Goal: Task Accomplishment & Management: Use online tool/utility

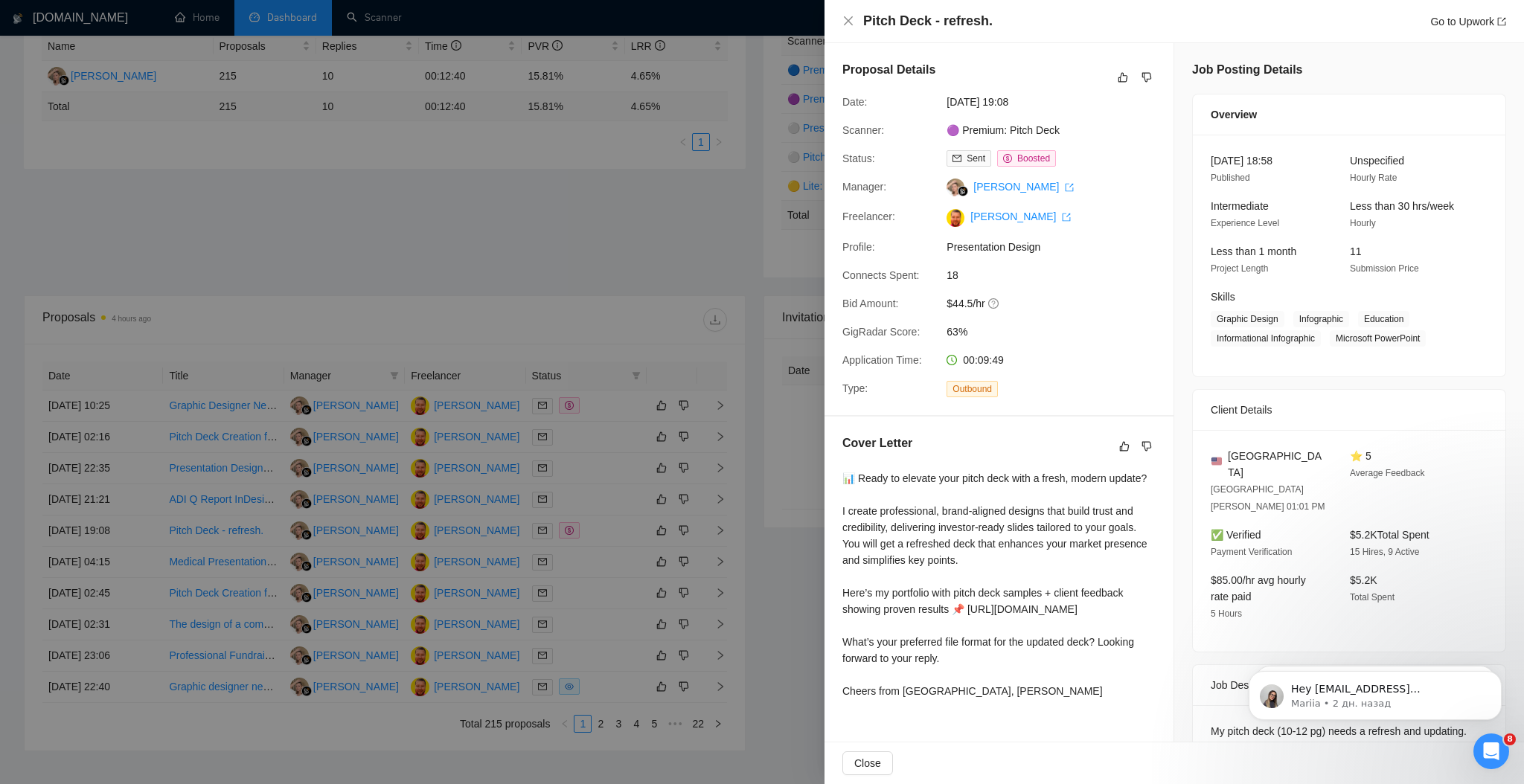
click at [573, 261] on div at bounding box center [762, 392] width 1524 height 784
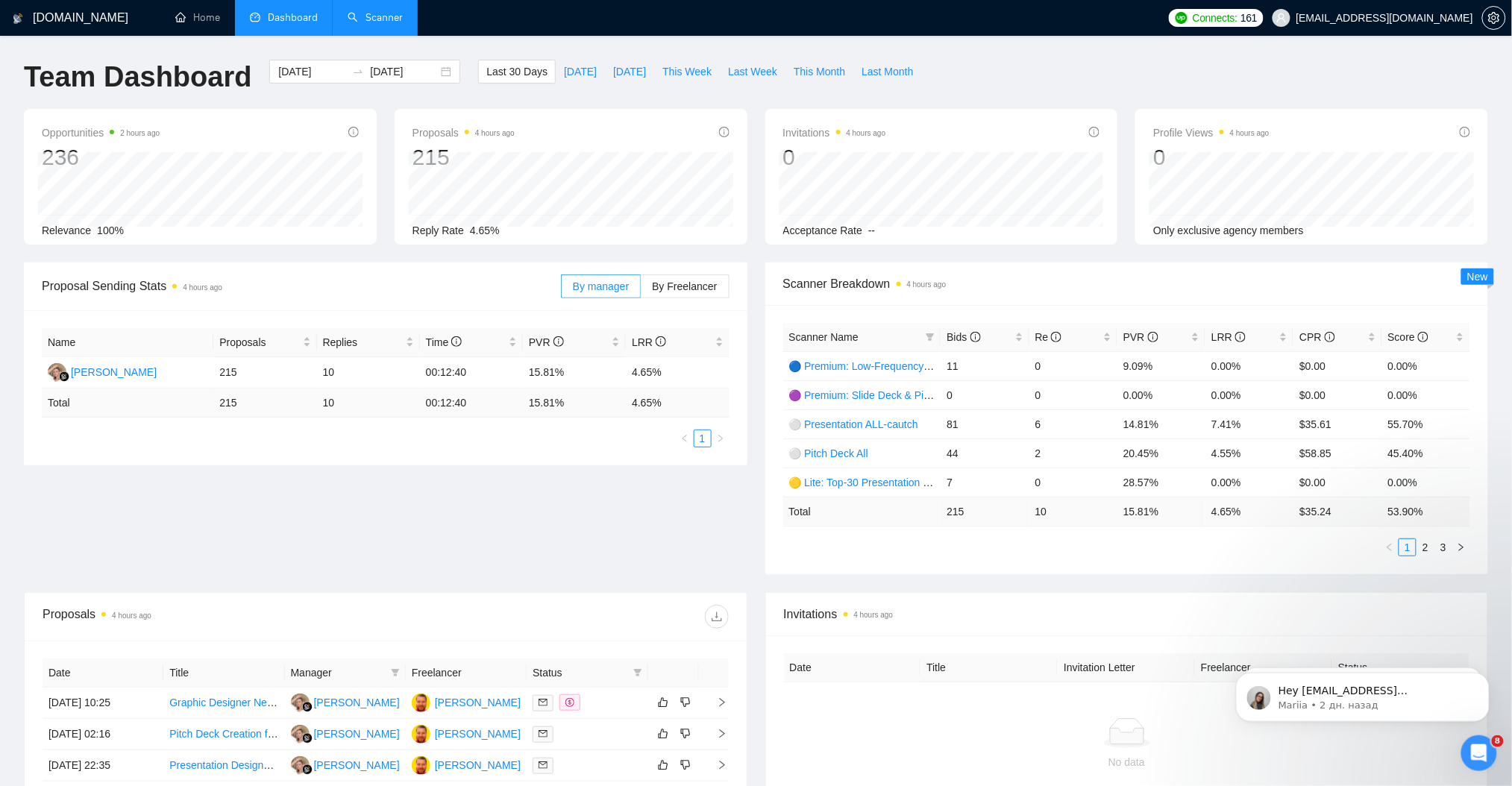
click at [380, 11] on link "Scanner" at bounding box center [375, 18] width 55 height 13
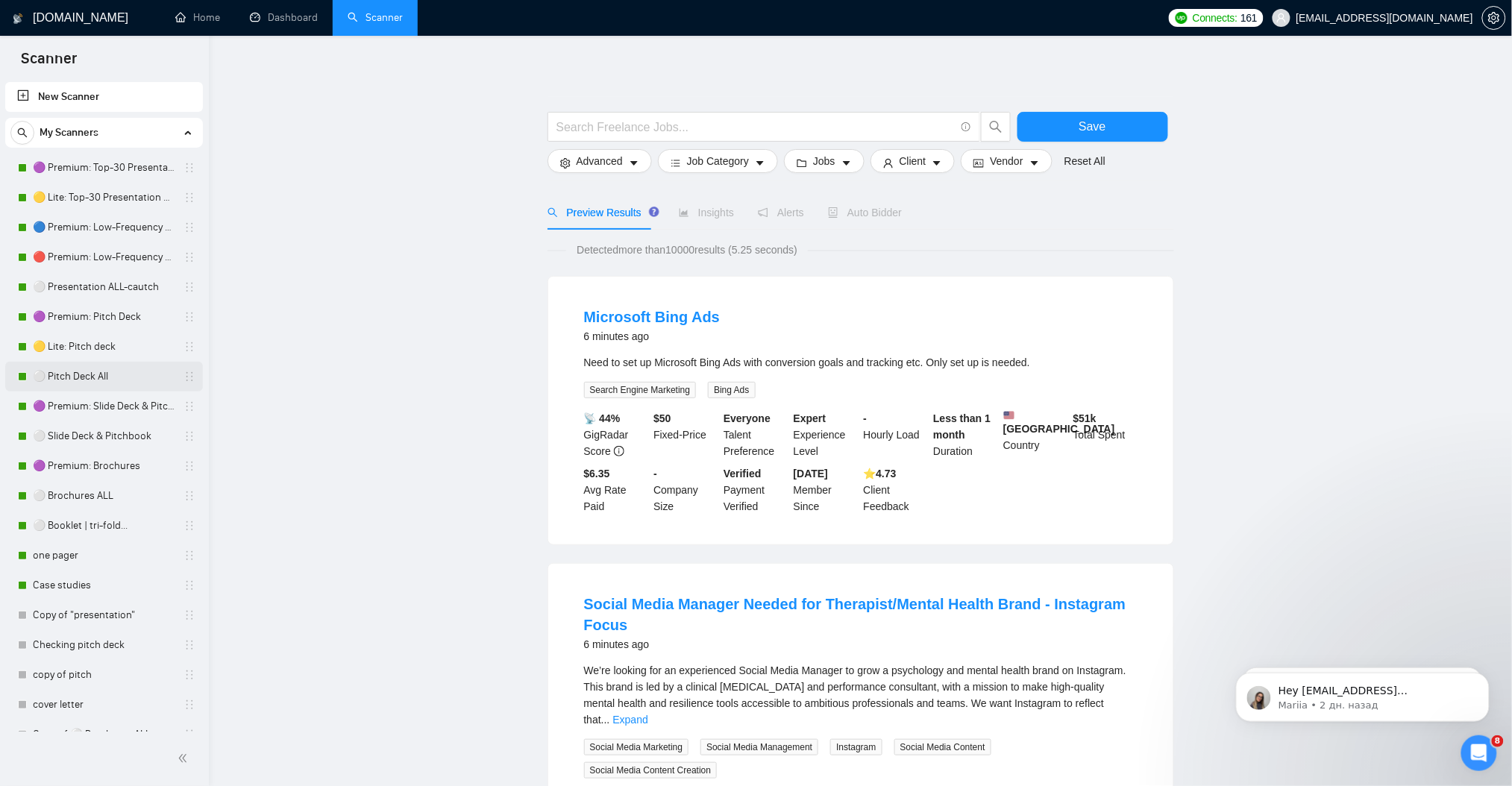
click at [105, 378] on link "⚪ Pitch Deck All" at bounding box center [103, 376] width 141 height 30
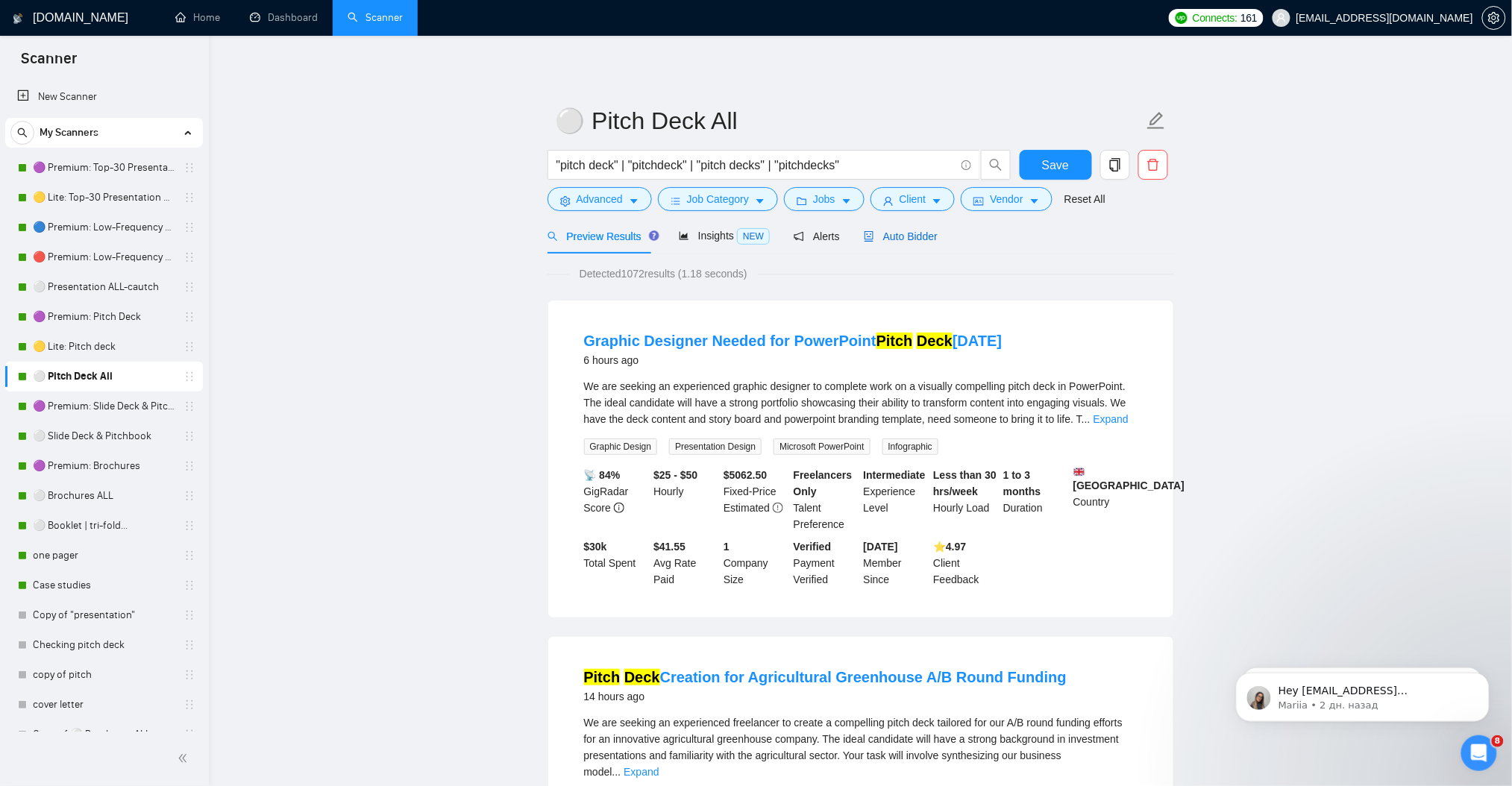
click at [889, 236] on span "Auto Bidder" at bounding box center [901, 237] width 74 height 12
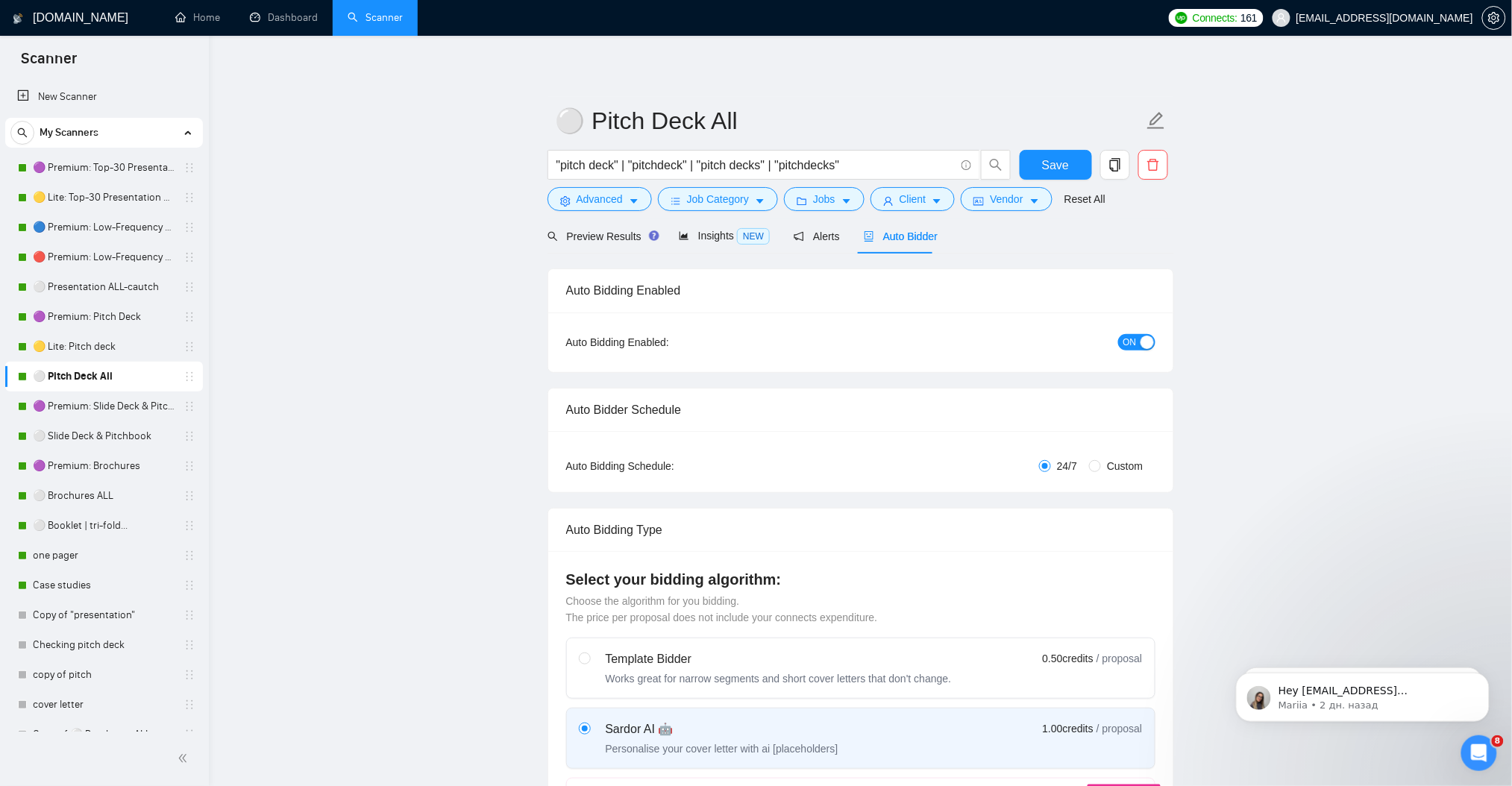
checkbox input "true"
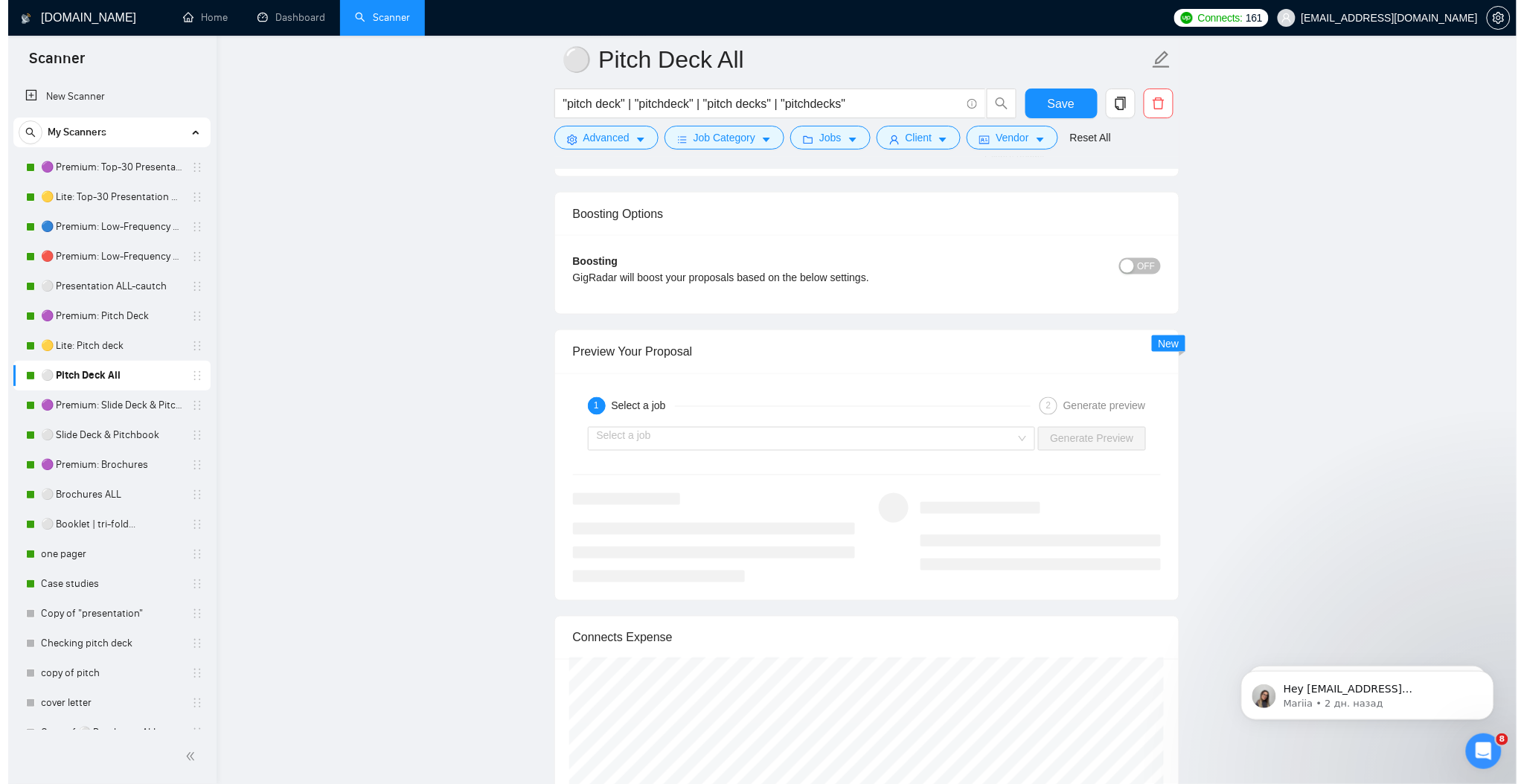
scroll to position [2975, 0]
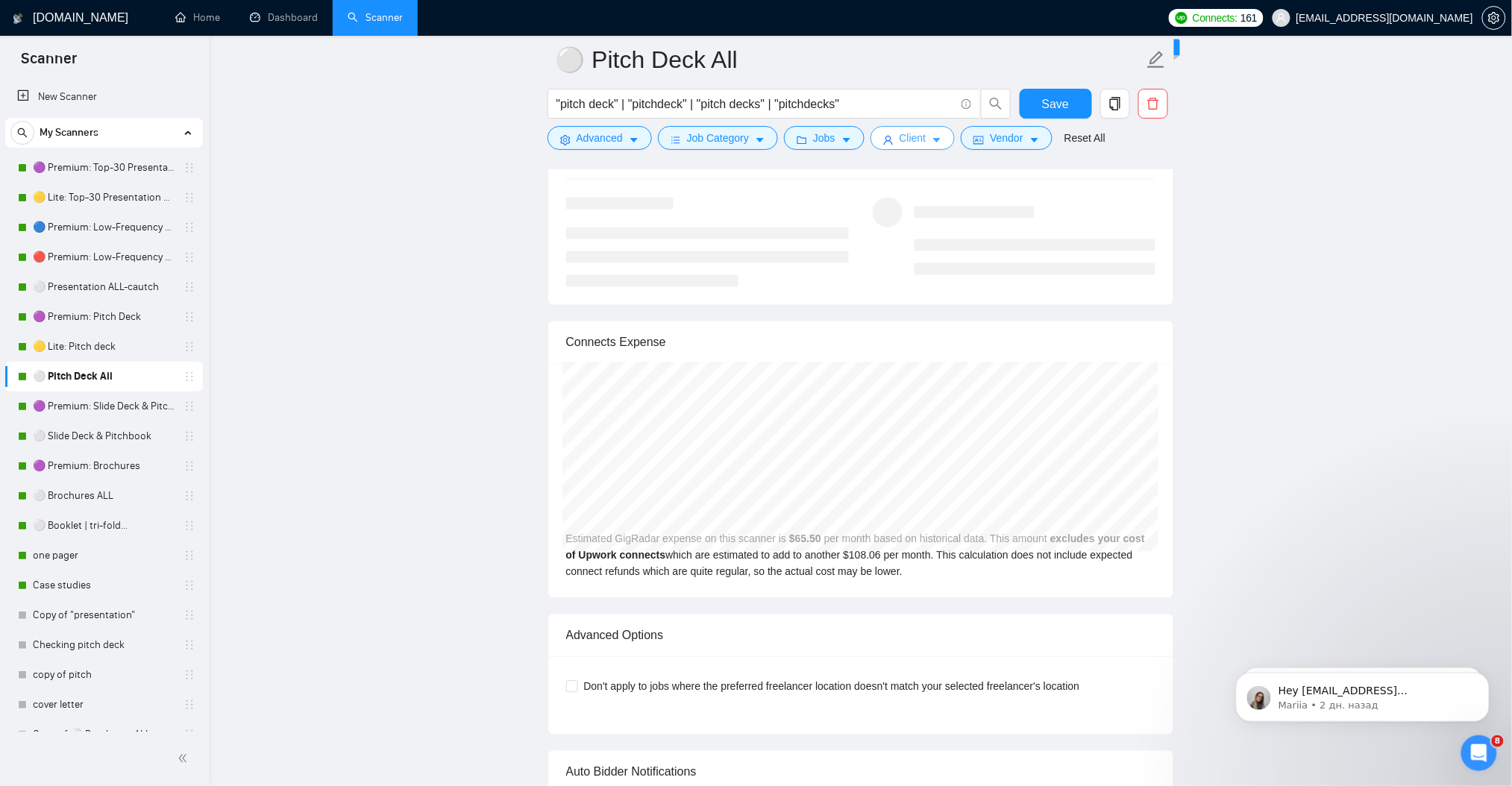
click at [917, 147] on button "Client" at bounding box center [912, 137] width 85 height 24
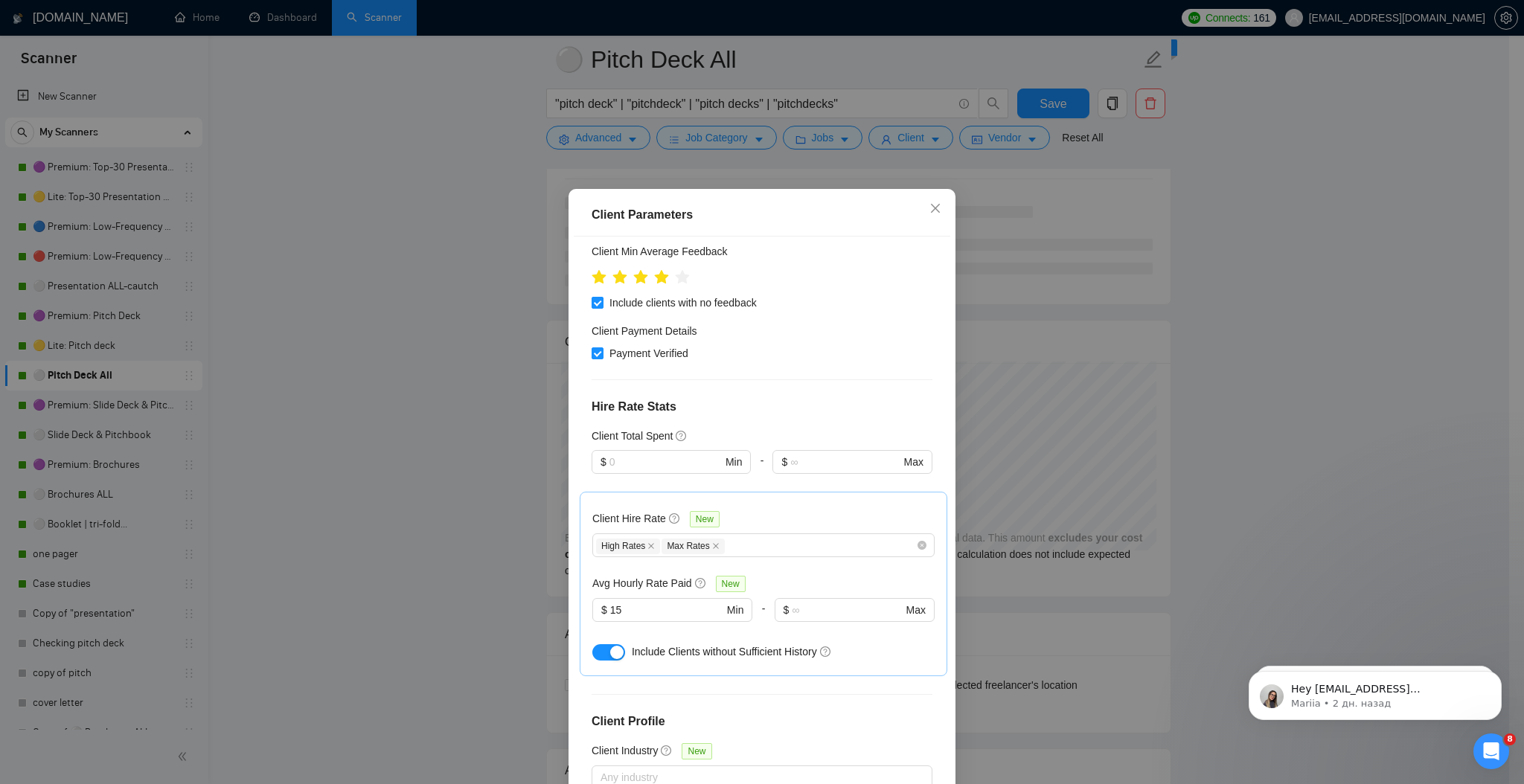
scroll to position [396, 0]
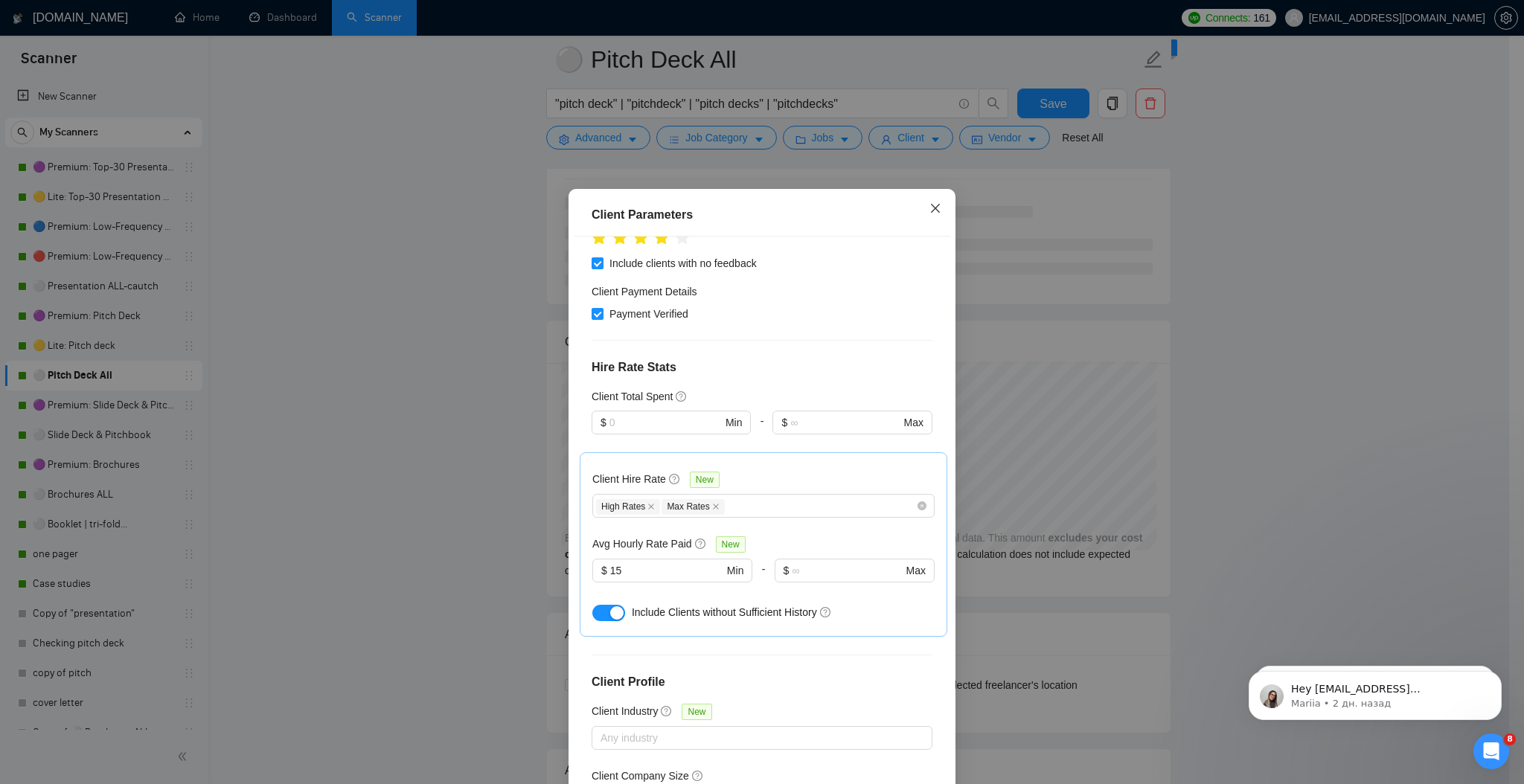
click at [918, 207] on span "Close" at bounding box center [935, 209] width 40 height 40
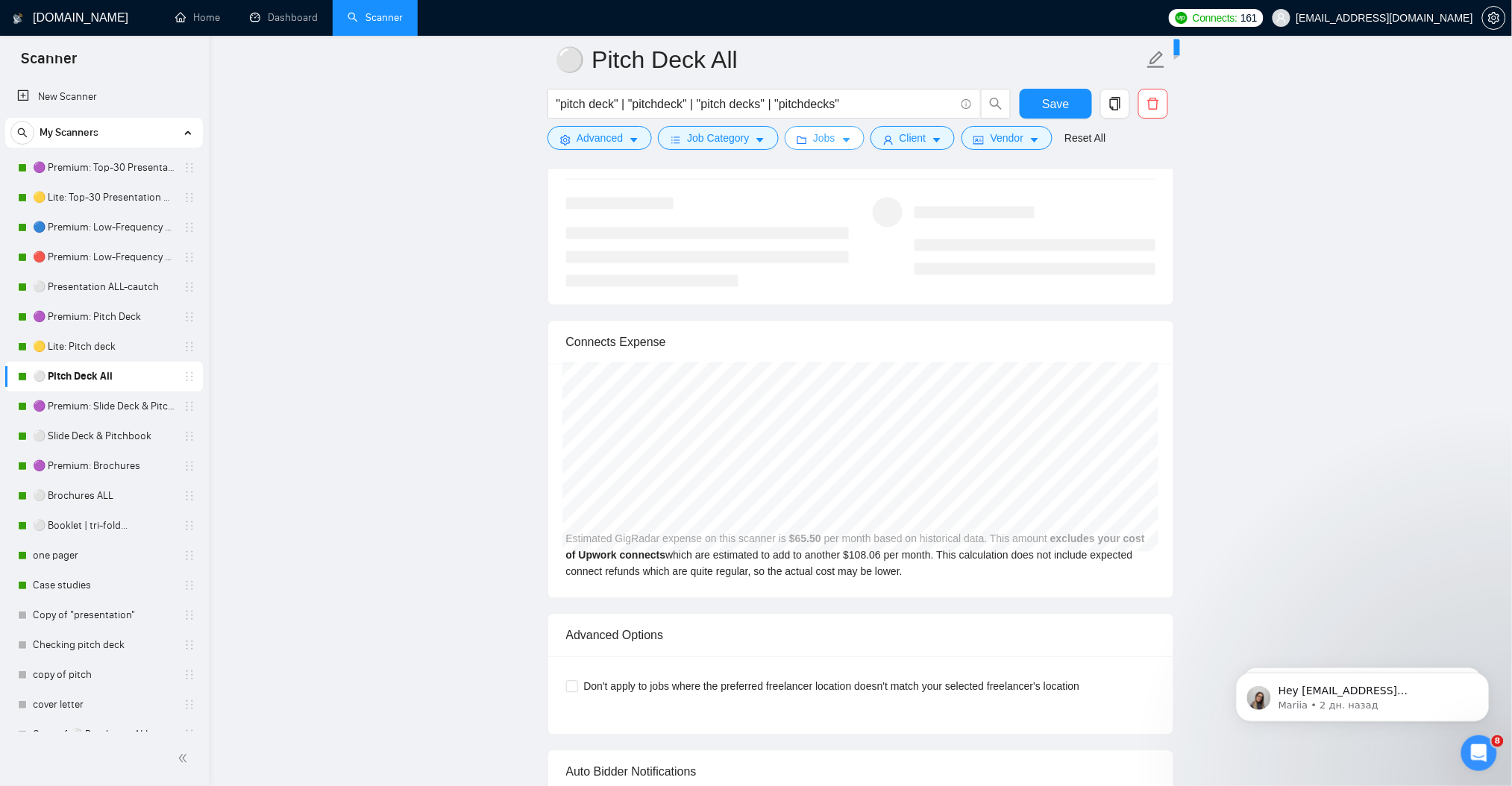
click at [834, 134] on button "Jobs" at bounding box center [824, 137] width 80 height 24
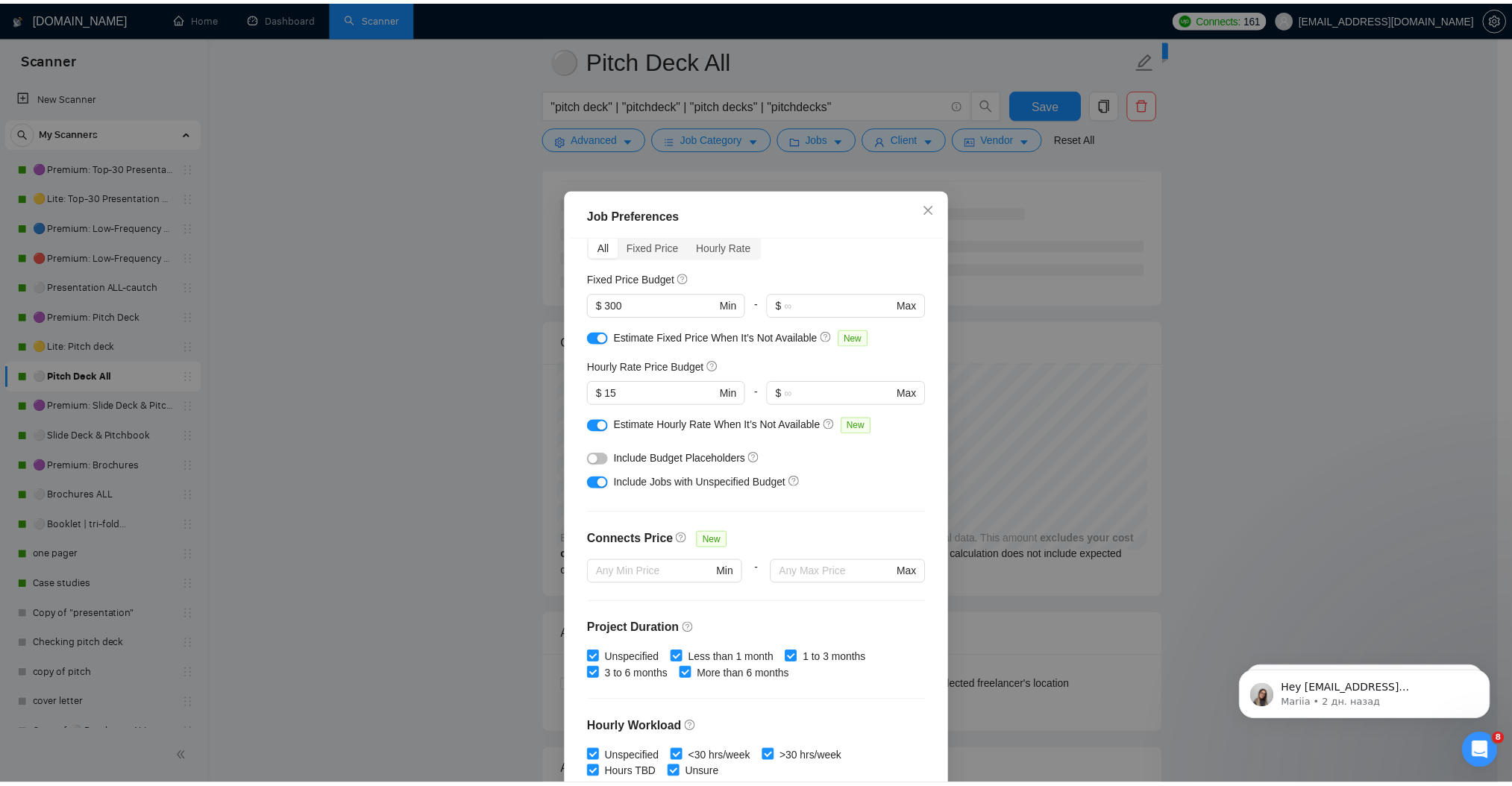
scroll to position [0, 0]
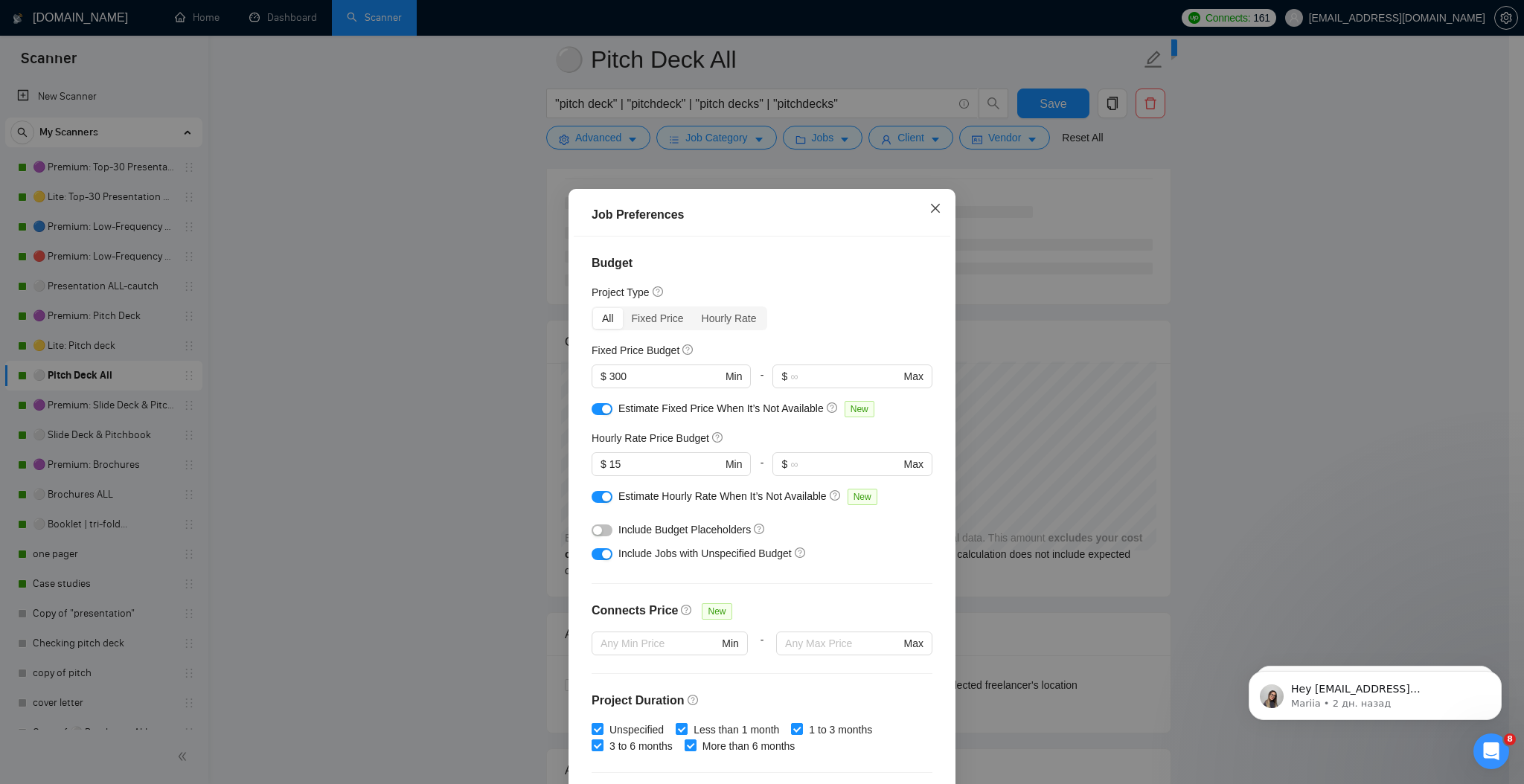
drag, startPoint x: 932, startPoint y: 199, endPoint x: 881, endPoint y: 213, distance: 52.9
click at [932, 199] on span "Close" at bounding box center [935, 209] width 40 height 40
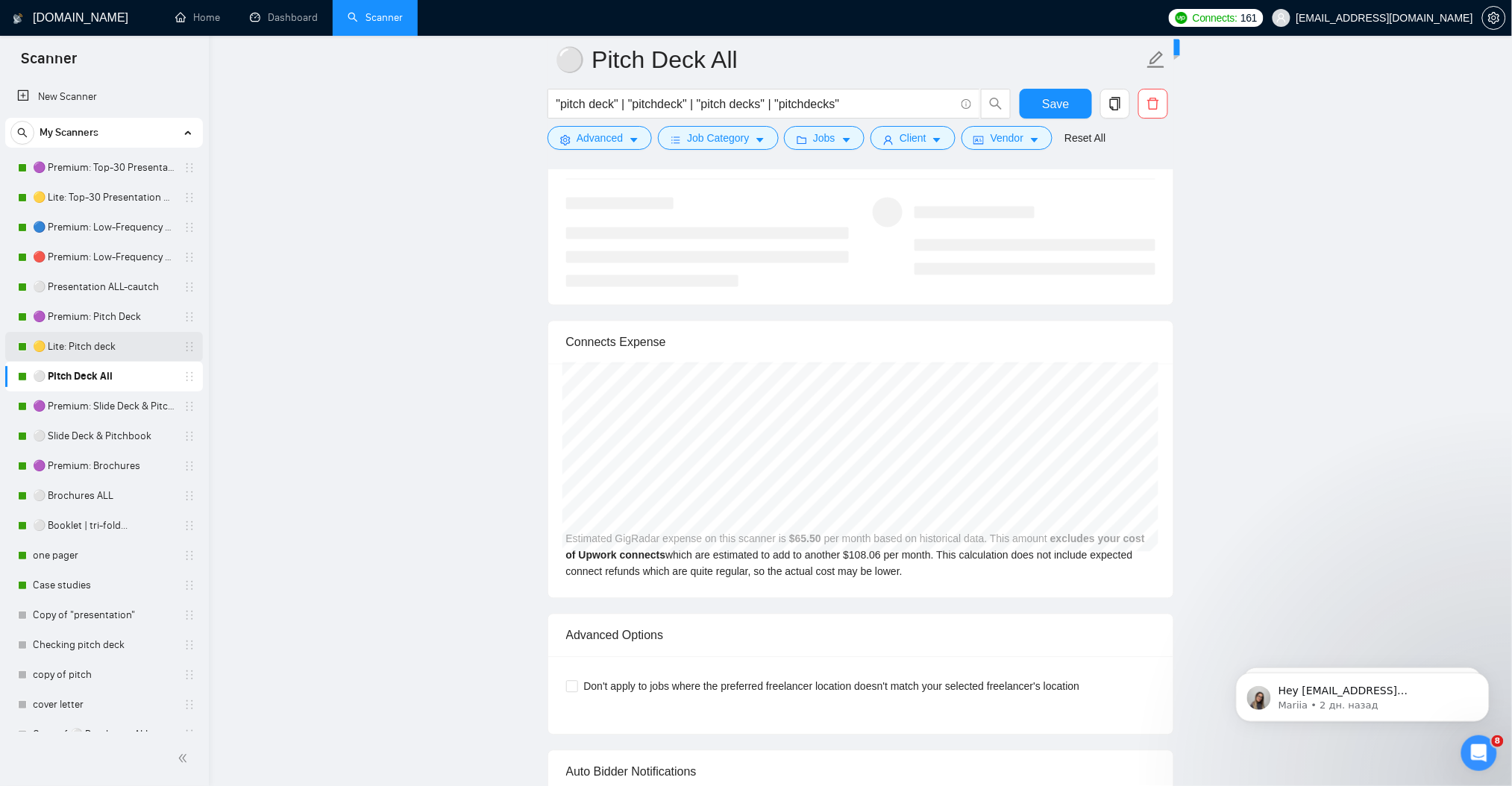
click at [101, 344] on link "🟡 Lite: Pitch deck" at bounding box center [103, 346] width 141 height 30
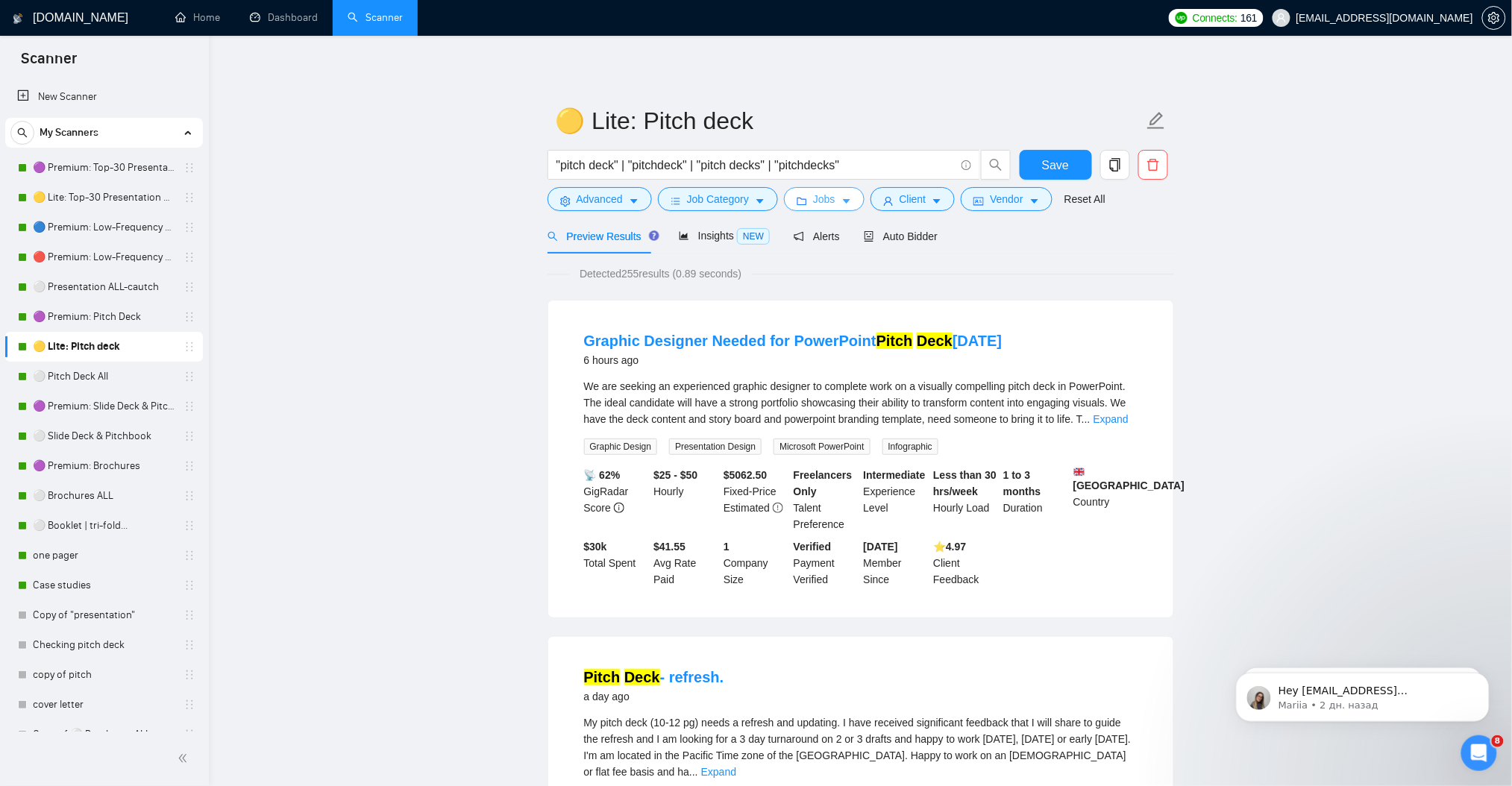
click at [843, 198] on icon "caret-down" at bounding box center [847, 202] width 11 height 11
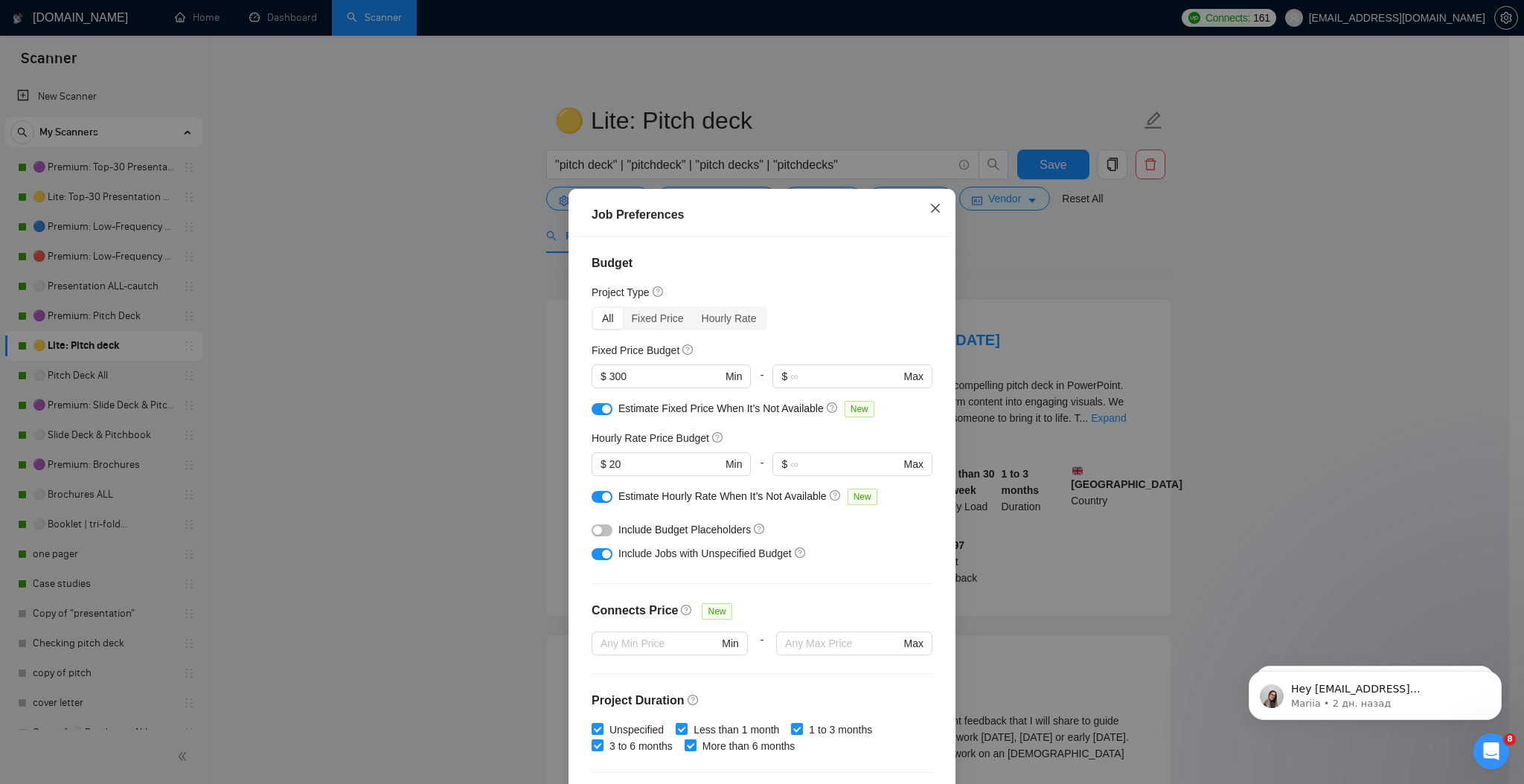
click at [931, 210] on icon "close" at bounding box center [935, 208] width 9 height 9
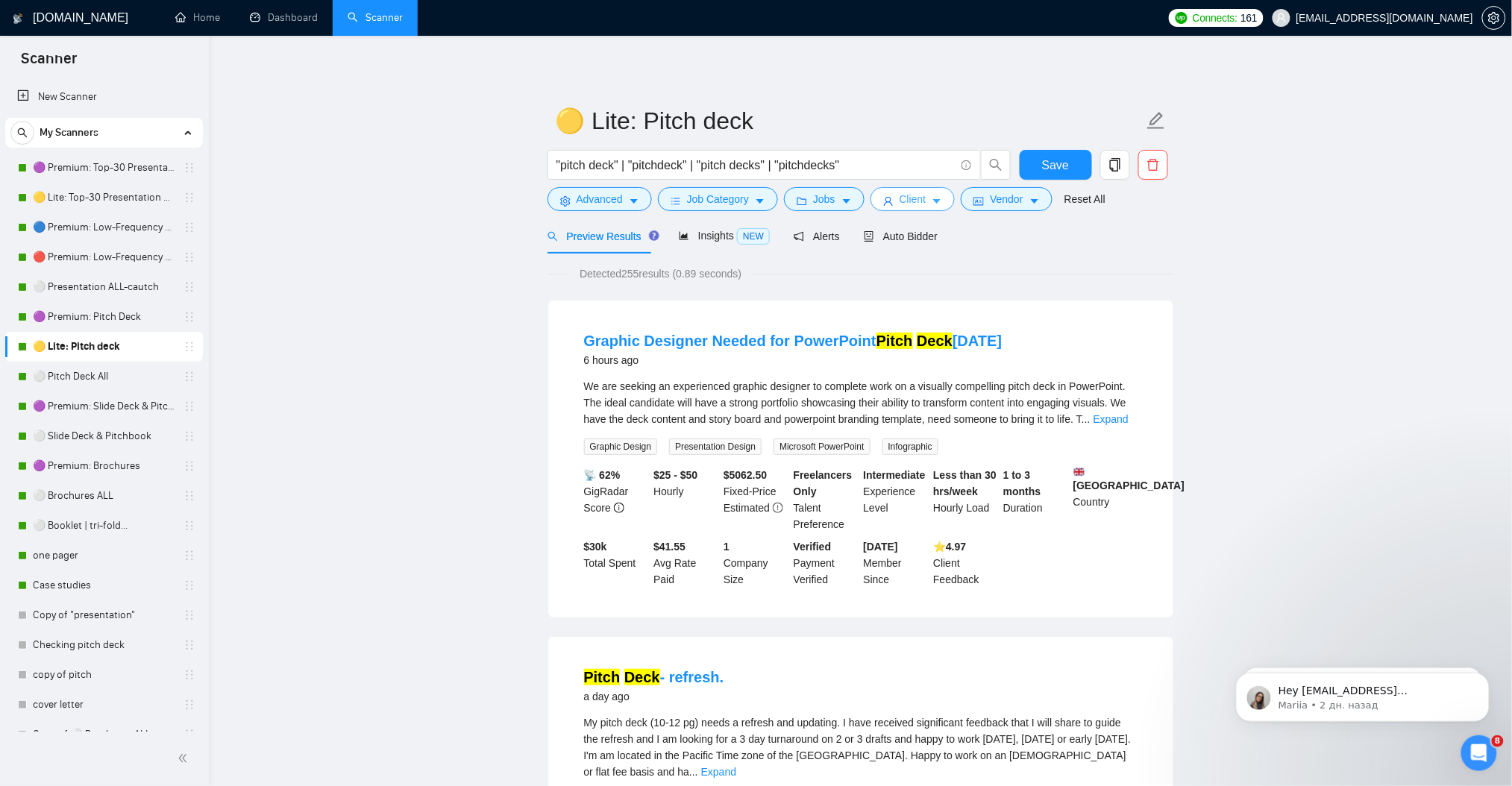
click at [939, 202] on button "Client" at bounding box center [912, 199] width 85 height 24
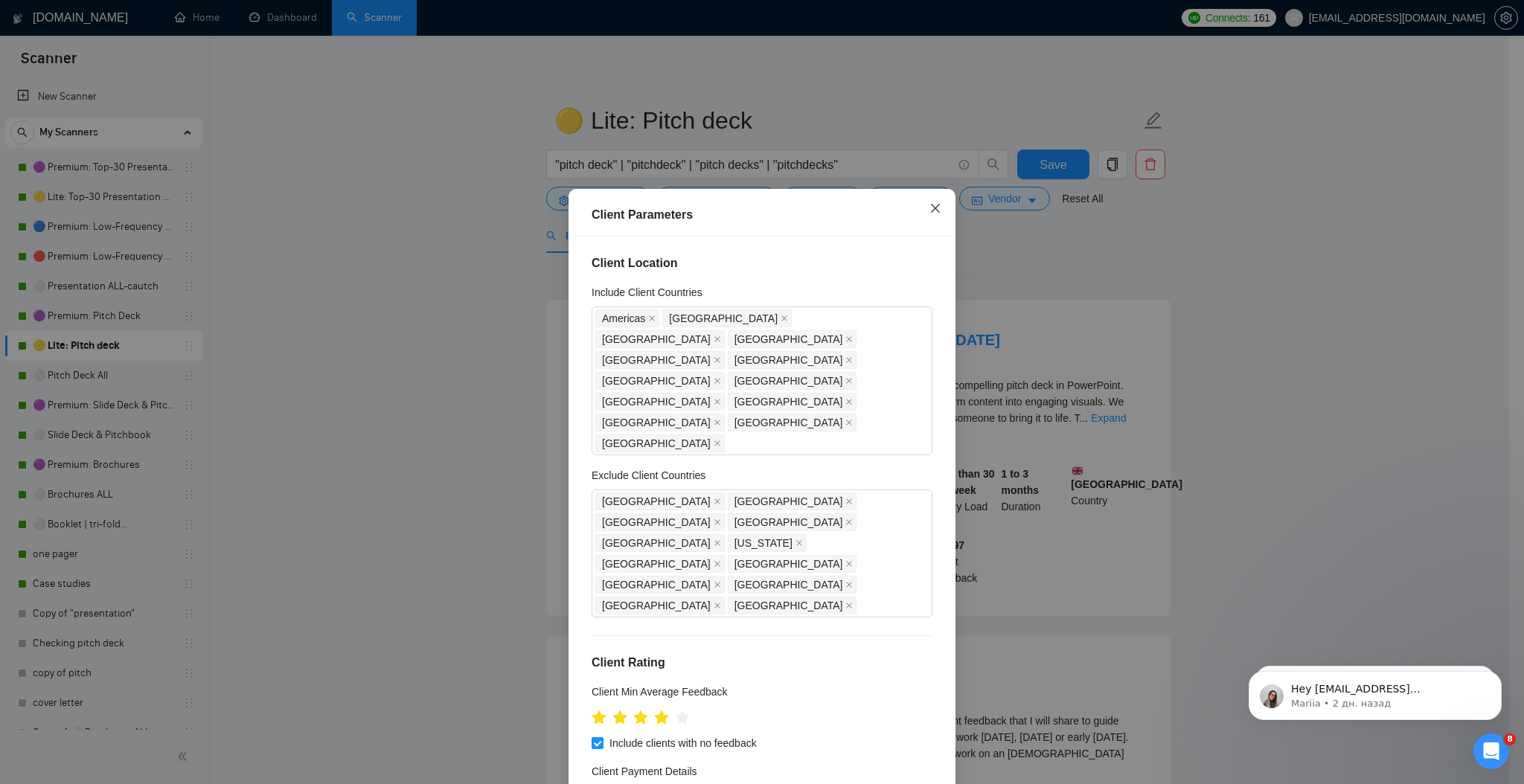
click at [929, 209] on icon "close" at bounding box center [935, 209] width 12 height 12
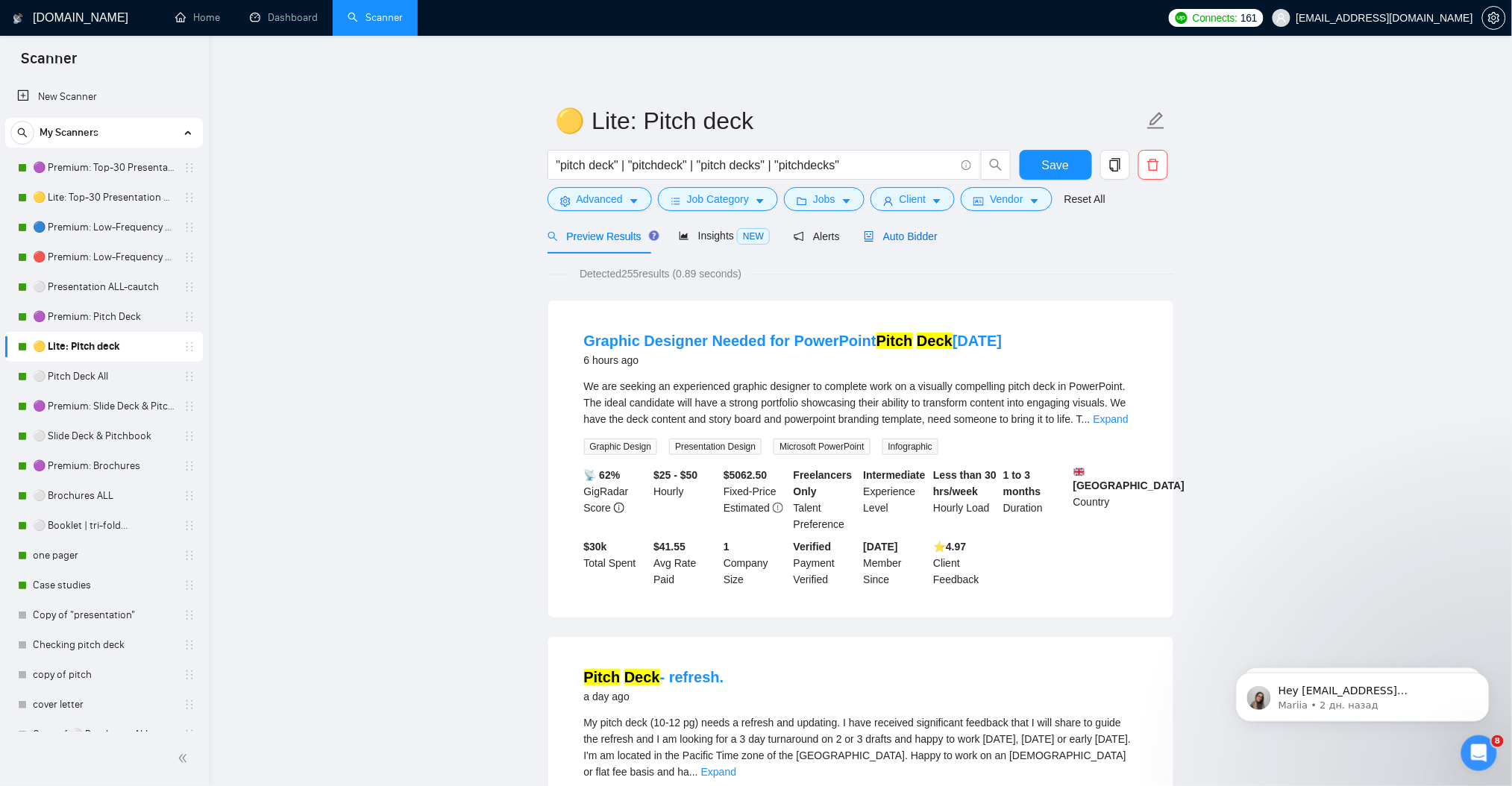
click at [913, 234] on span "Auto Bidder" at bounding box center [901, 237] width 74 height 12
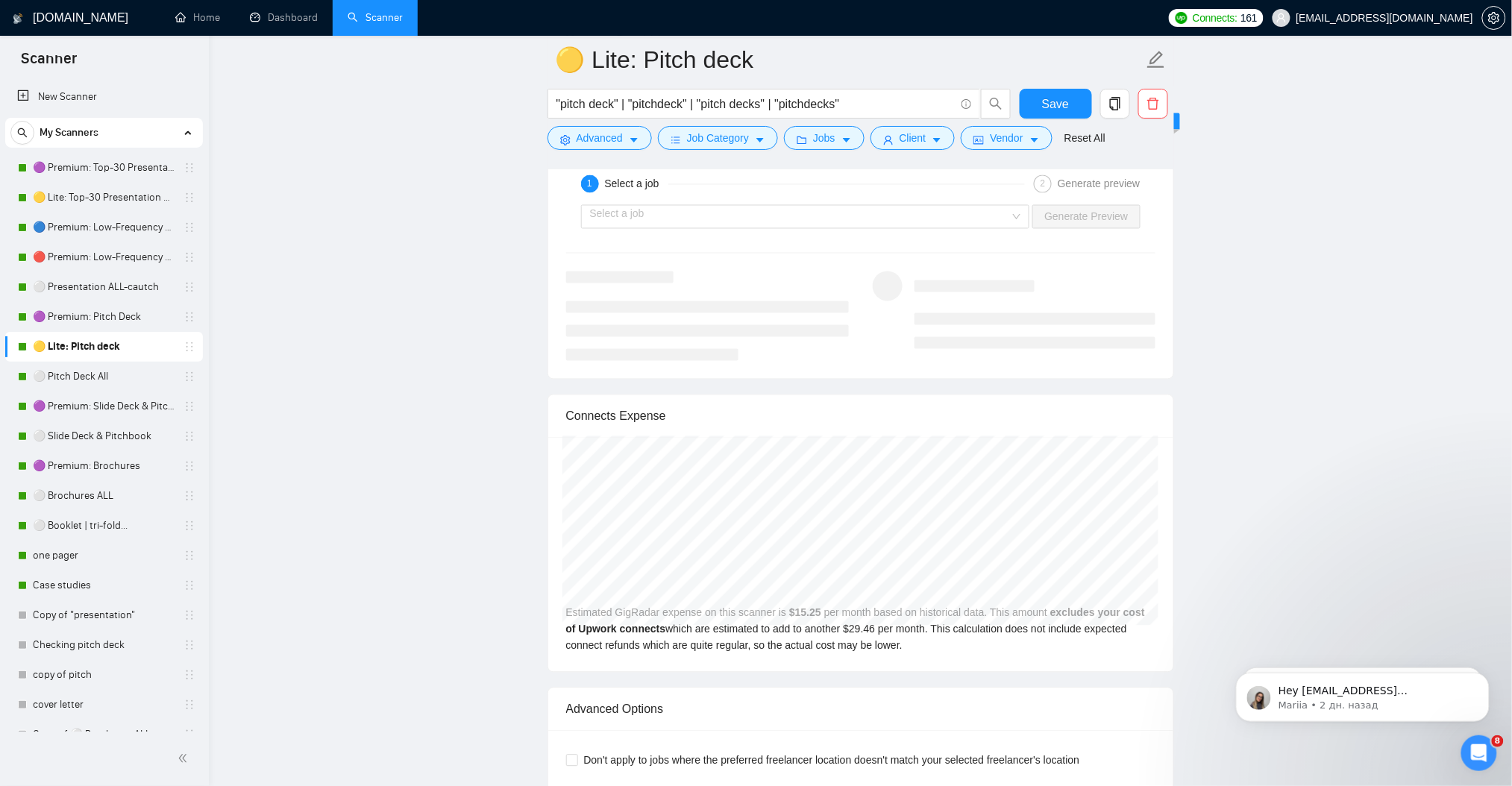
scroll to position [3082, 0]
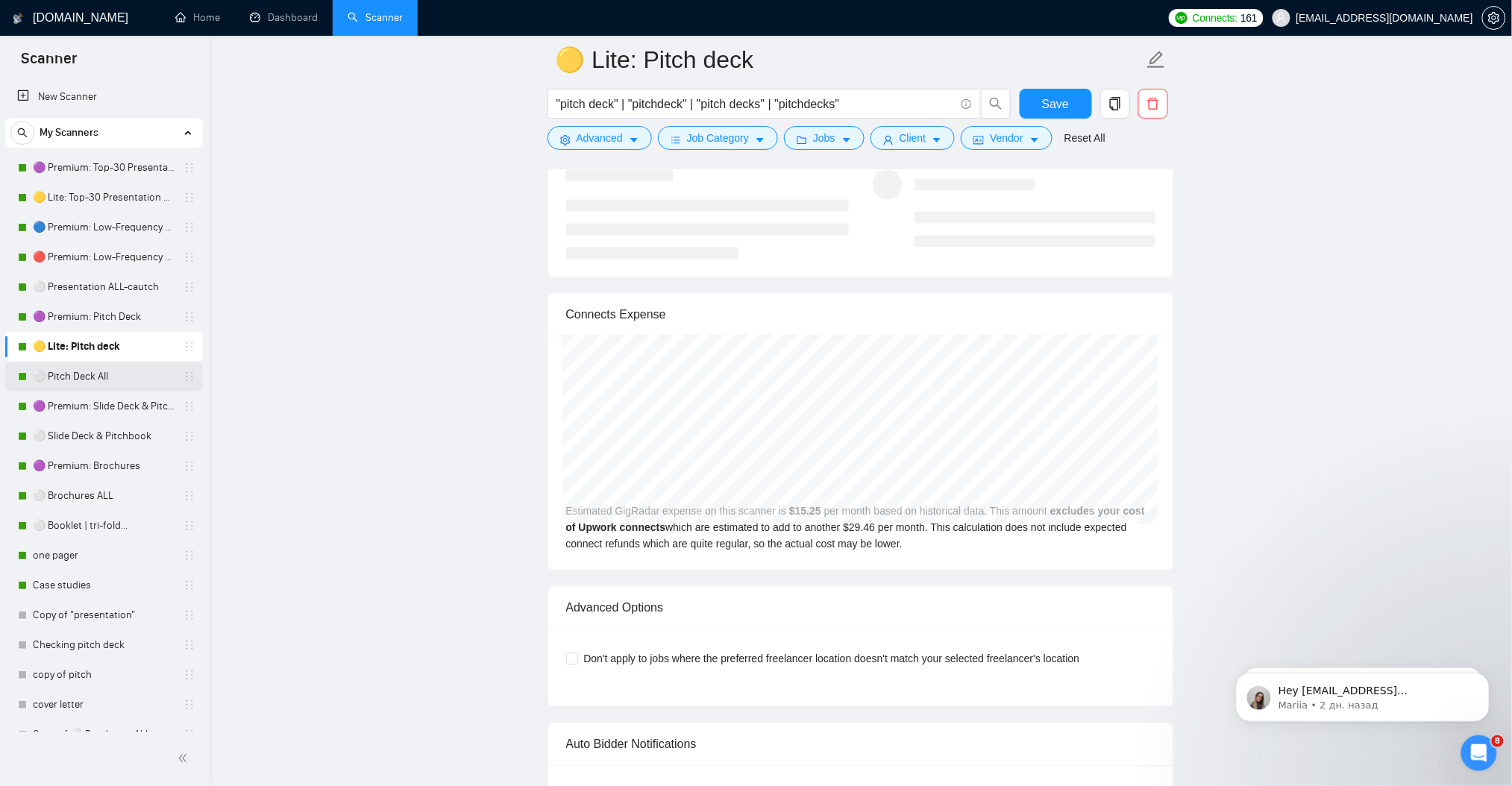
click at [63, 376] on link "⚪ Pitch Deck All" at bounding box center [103, 376] width 141 height 30
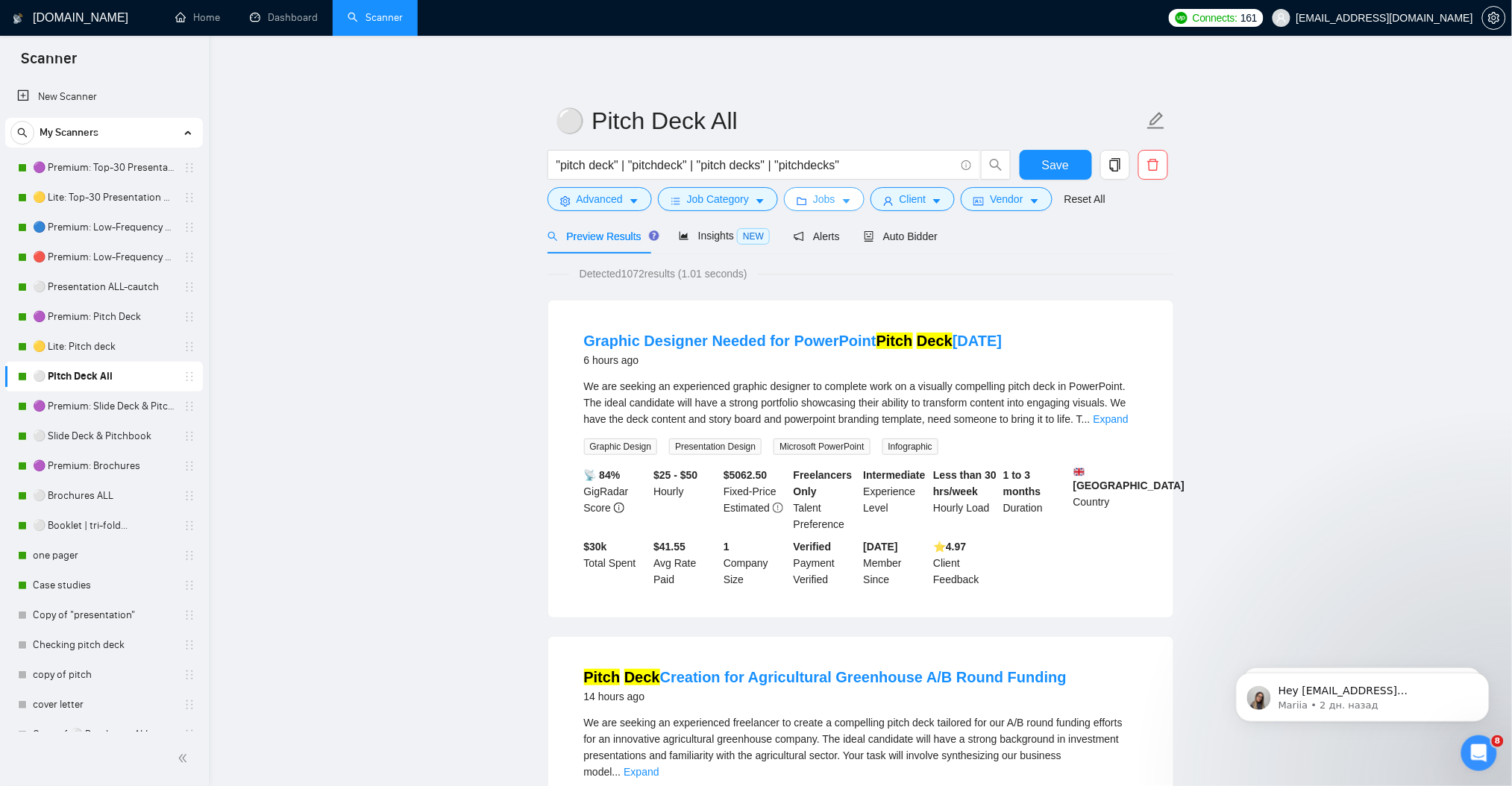
click at [849, 196] on button "Jobs" at bounding box center [824, 199] width 80 height 24
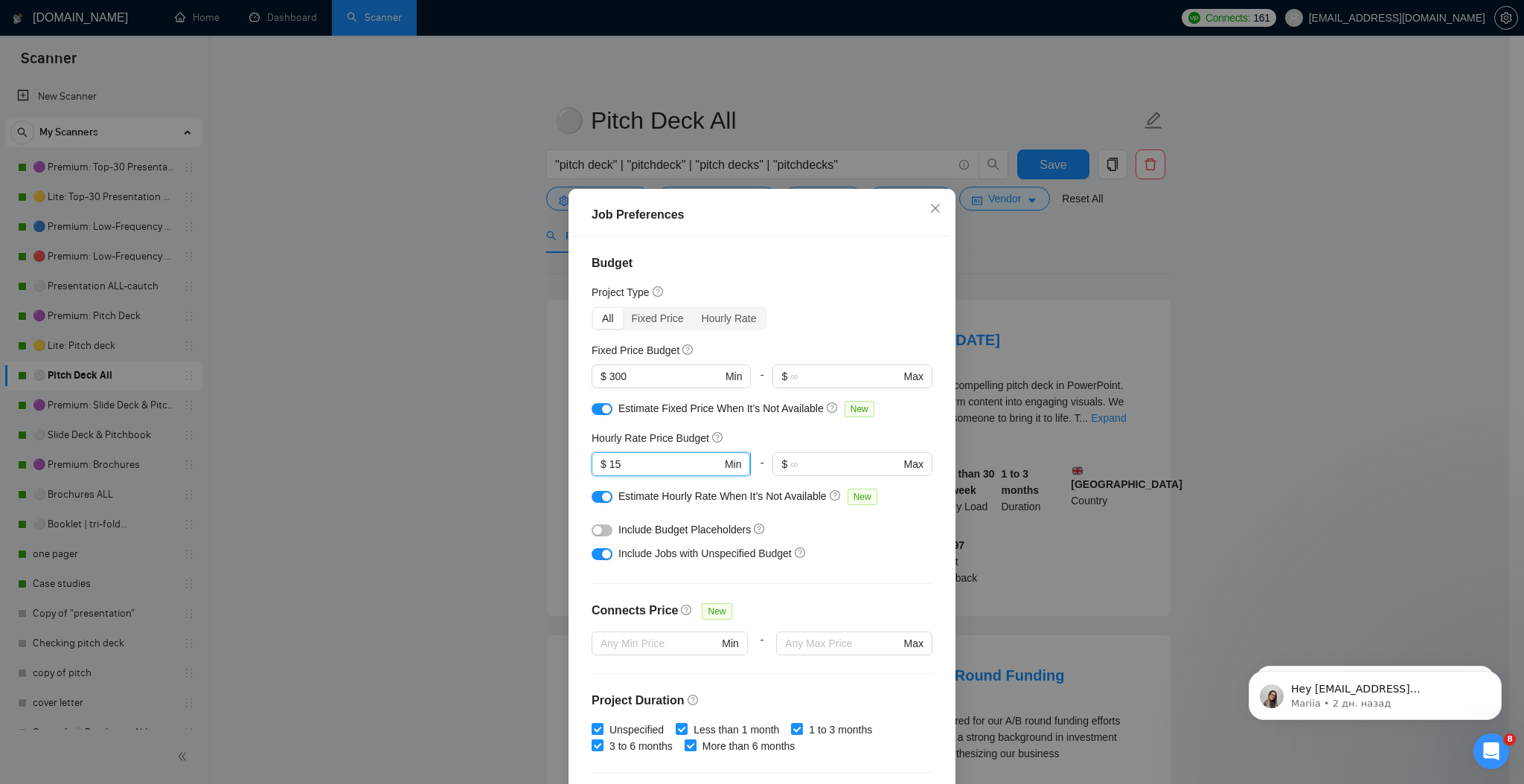
drag, startPoint x: 621, startPoint y: 470, endPoint x: 604, endPoint y: 469, distance: 17.0
click at [610, 469] on input "15" at bounding box center [666, 463] width 112 height 16
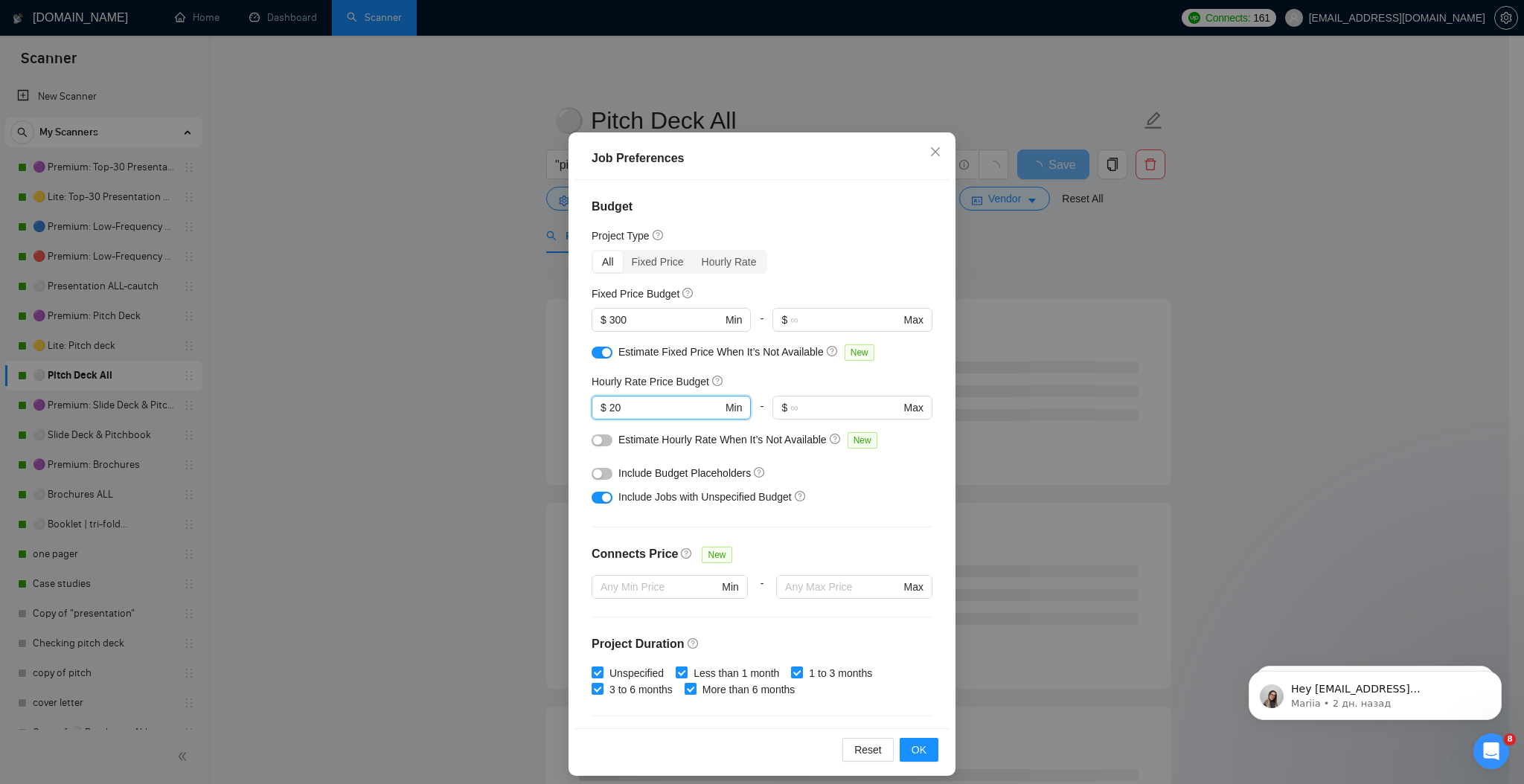
scroll to position [66, 0]
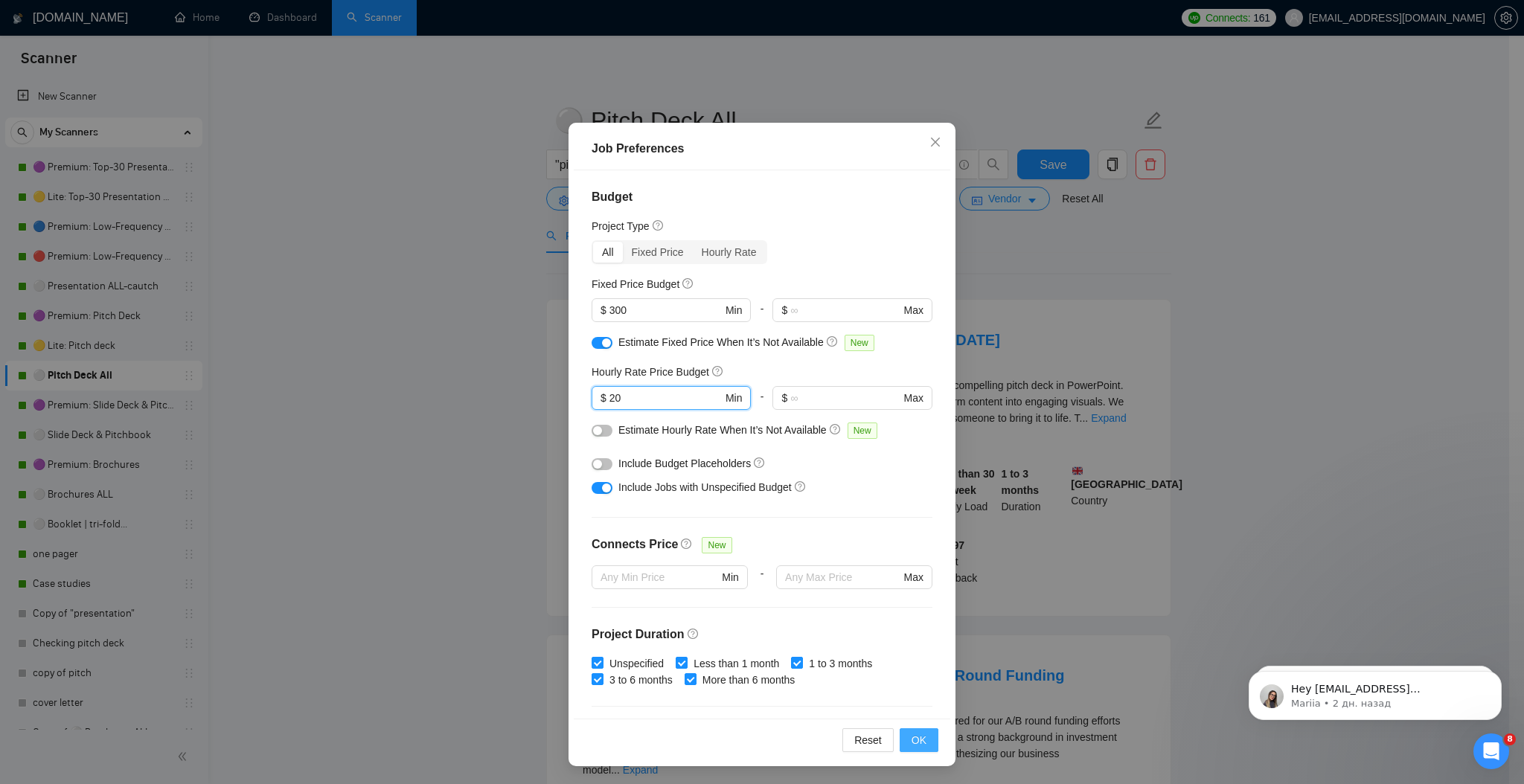
type input "20"
click at [912, 736] on span "OK" at bounding box center [919, 740] width 15 height 16
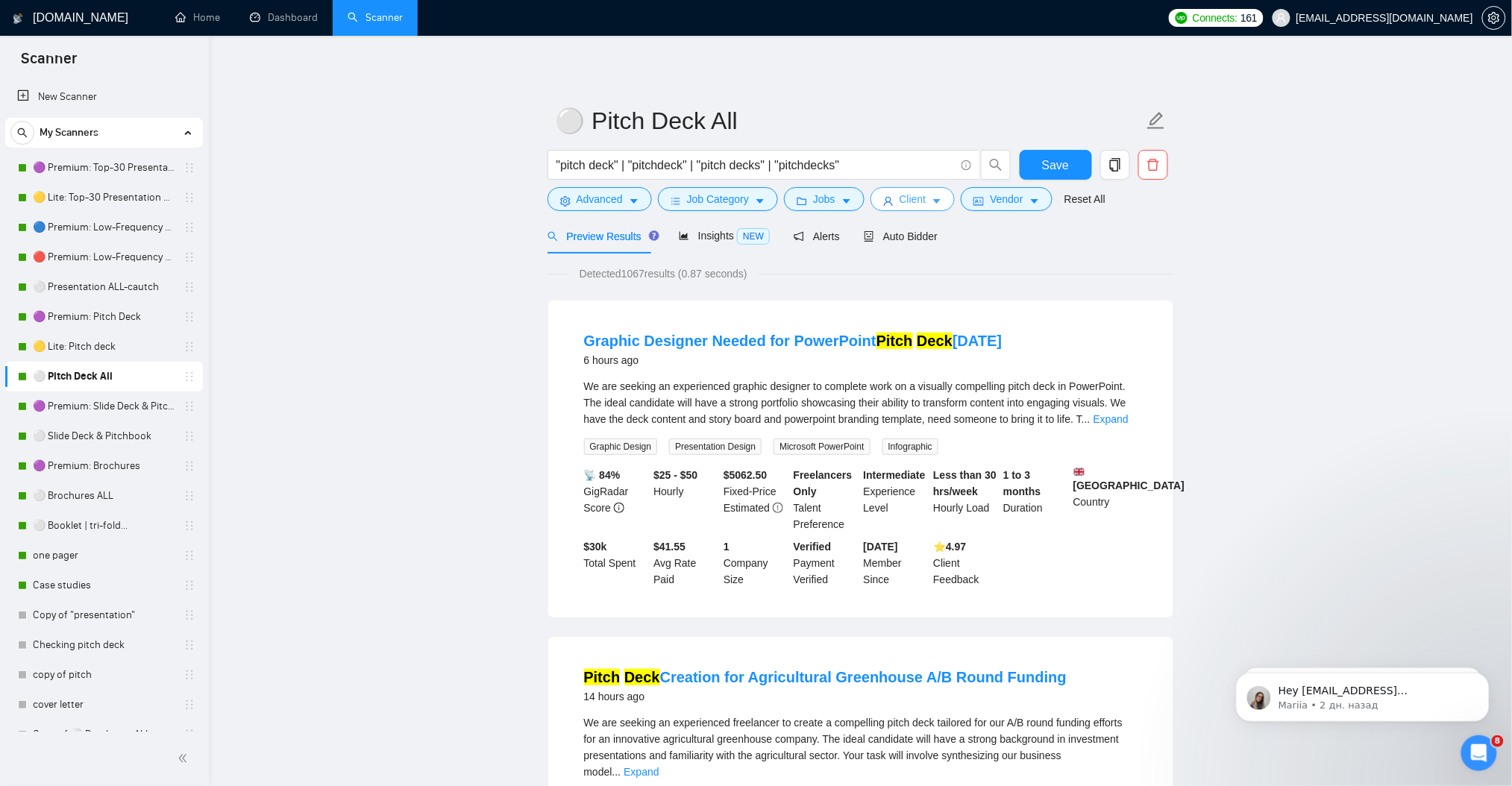
click at [905, 198] on span "Client" at bounding box center [912, 199] width 27 height 16
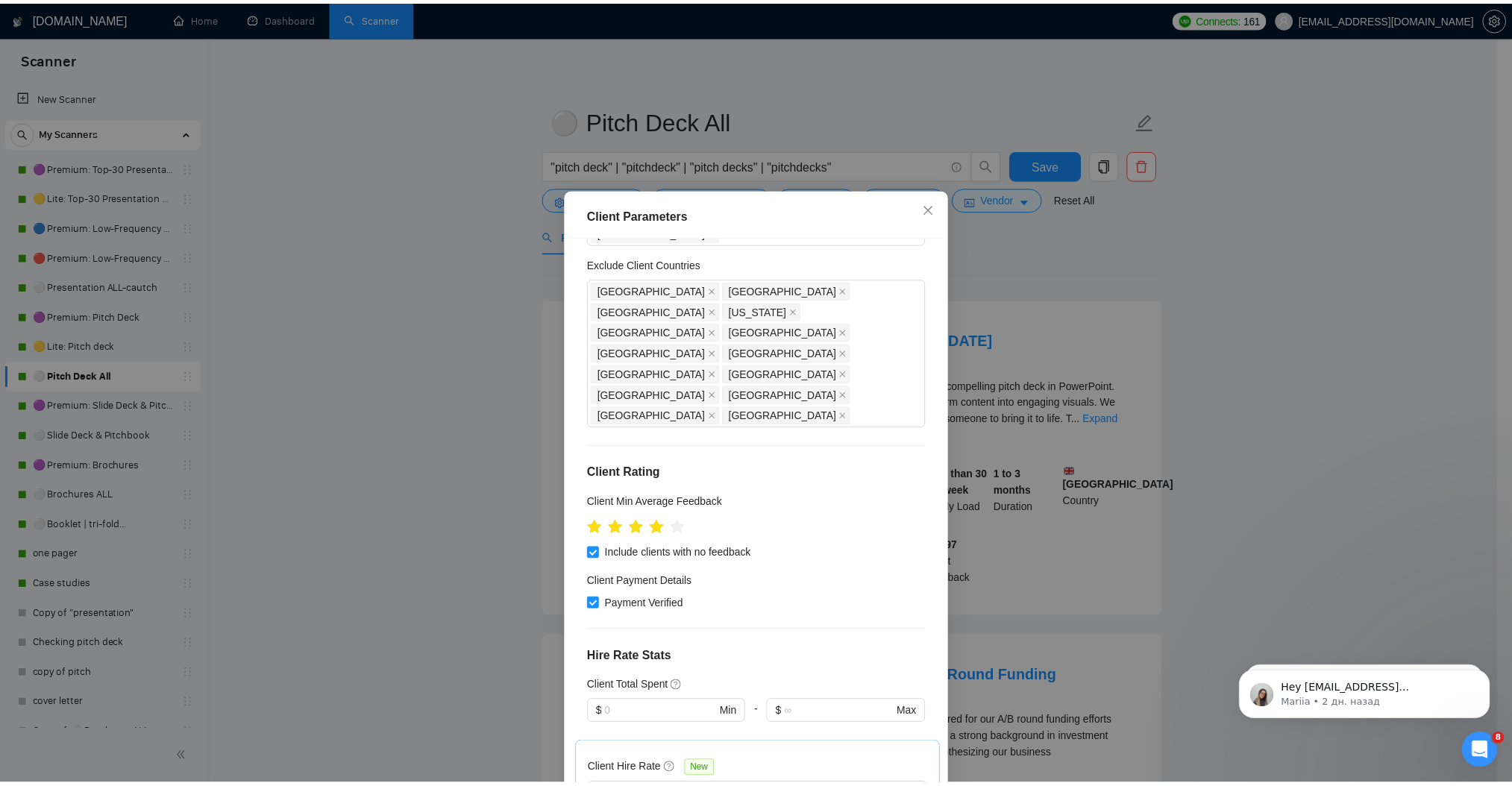
scroll to position [397, 0]
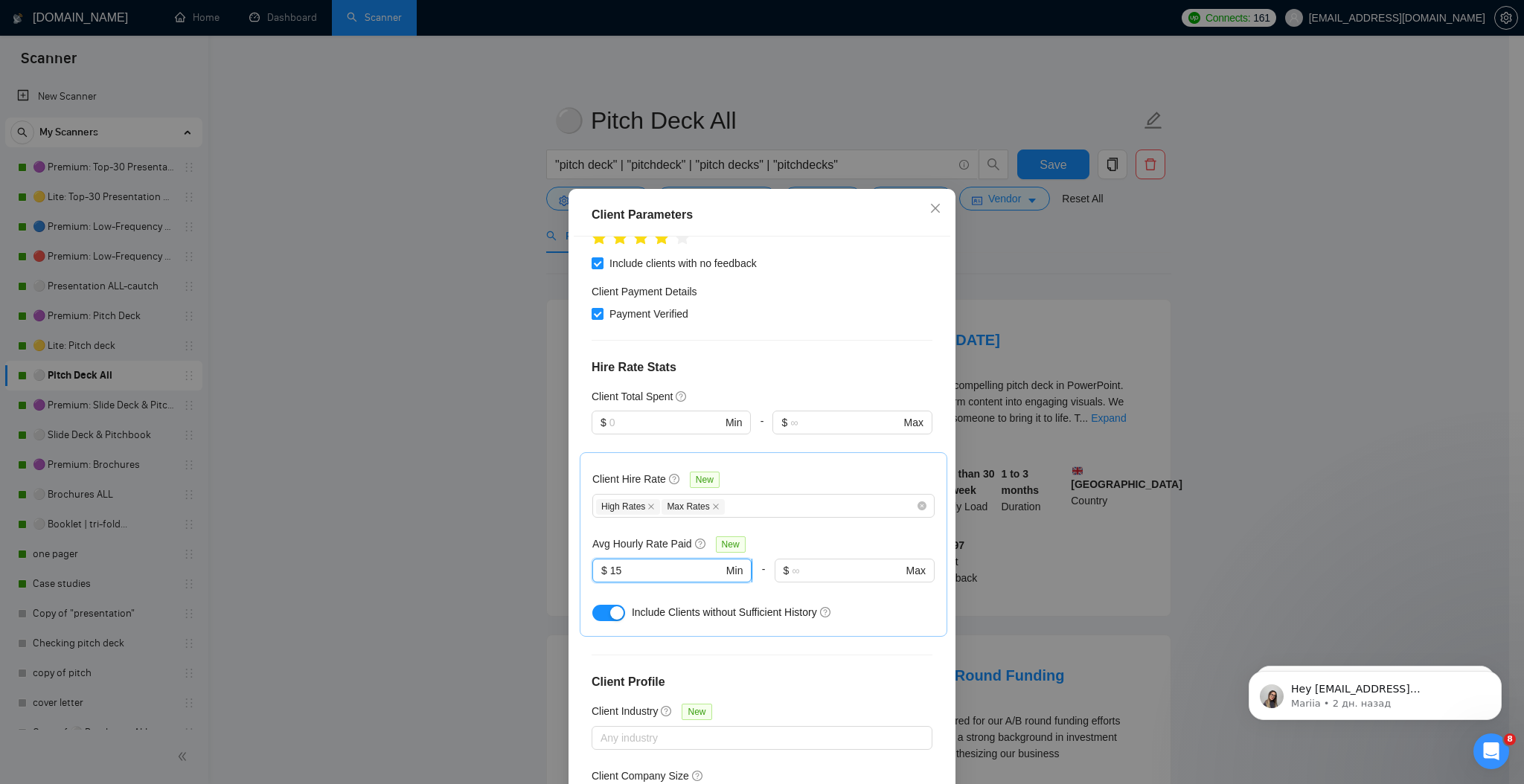
drag, startPoint x: 618, startPoint y: 486, endPoint x: 600, endPoint y: 486, distance: 18.0
click at [600, 558] on span "$ 15 Min" at bounding box center [672, 570] width 159 height 24
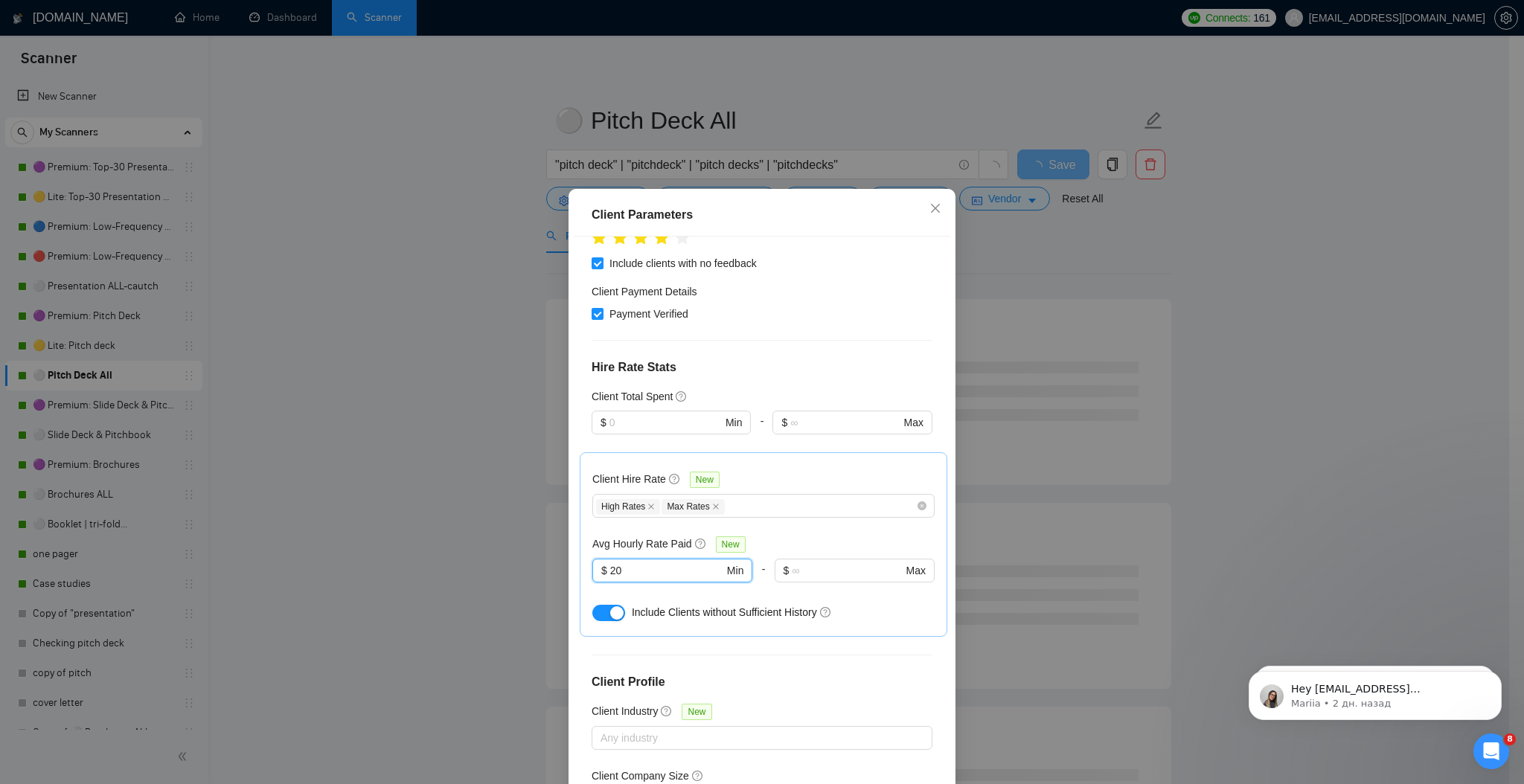
type input "20"
click at [1257, 472] on div "Client Parameters Client Location Include Client Countries [GEOGRAPHIC_DATA] [G…" at bounding box center [762, 392] width 1524 height 784
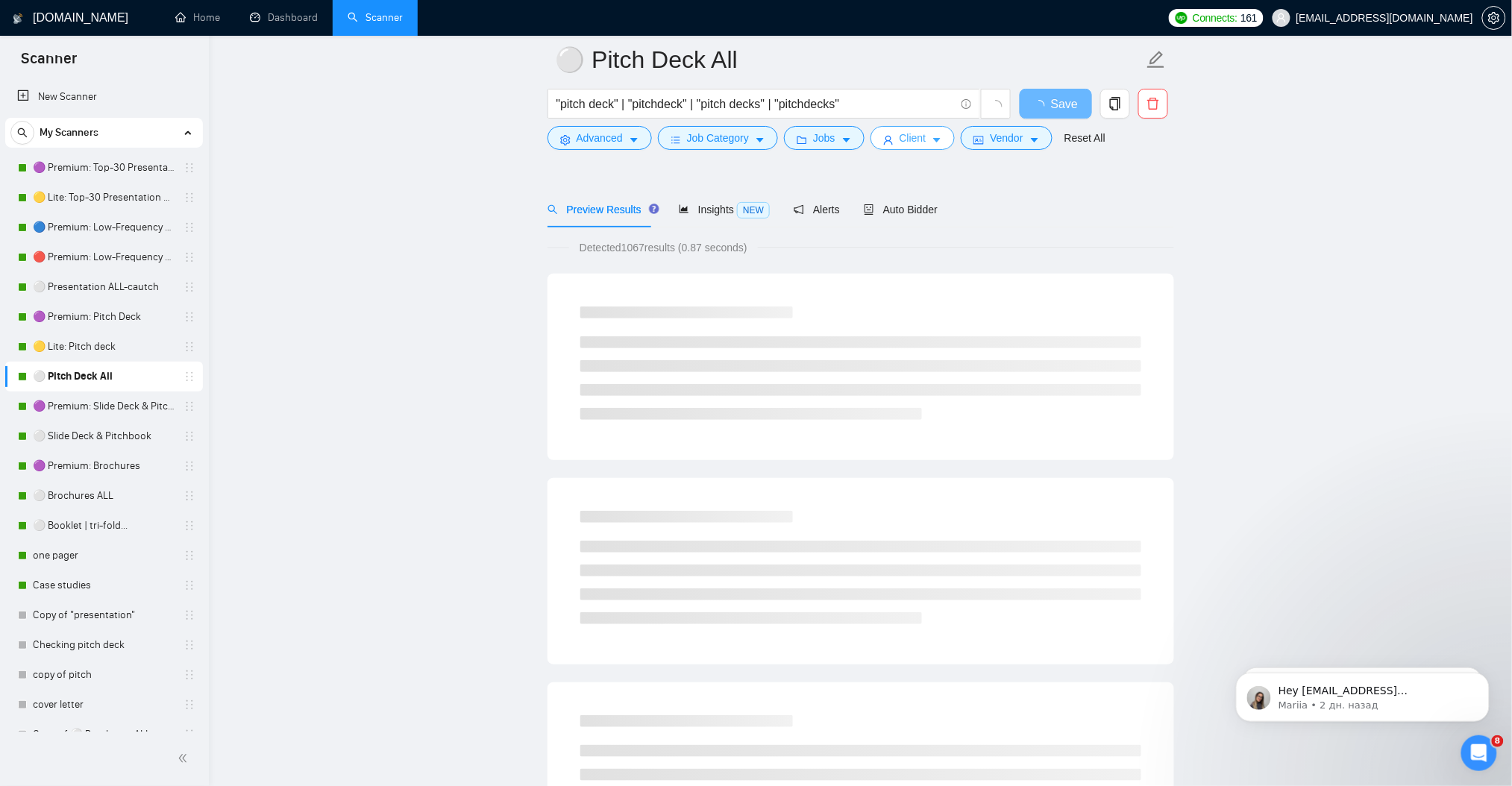
scroll to position [0, 0]
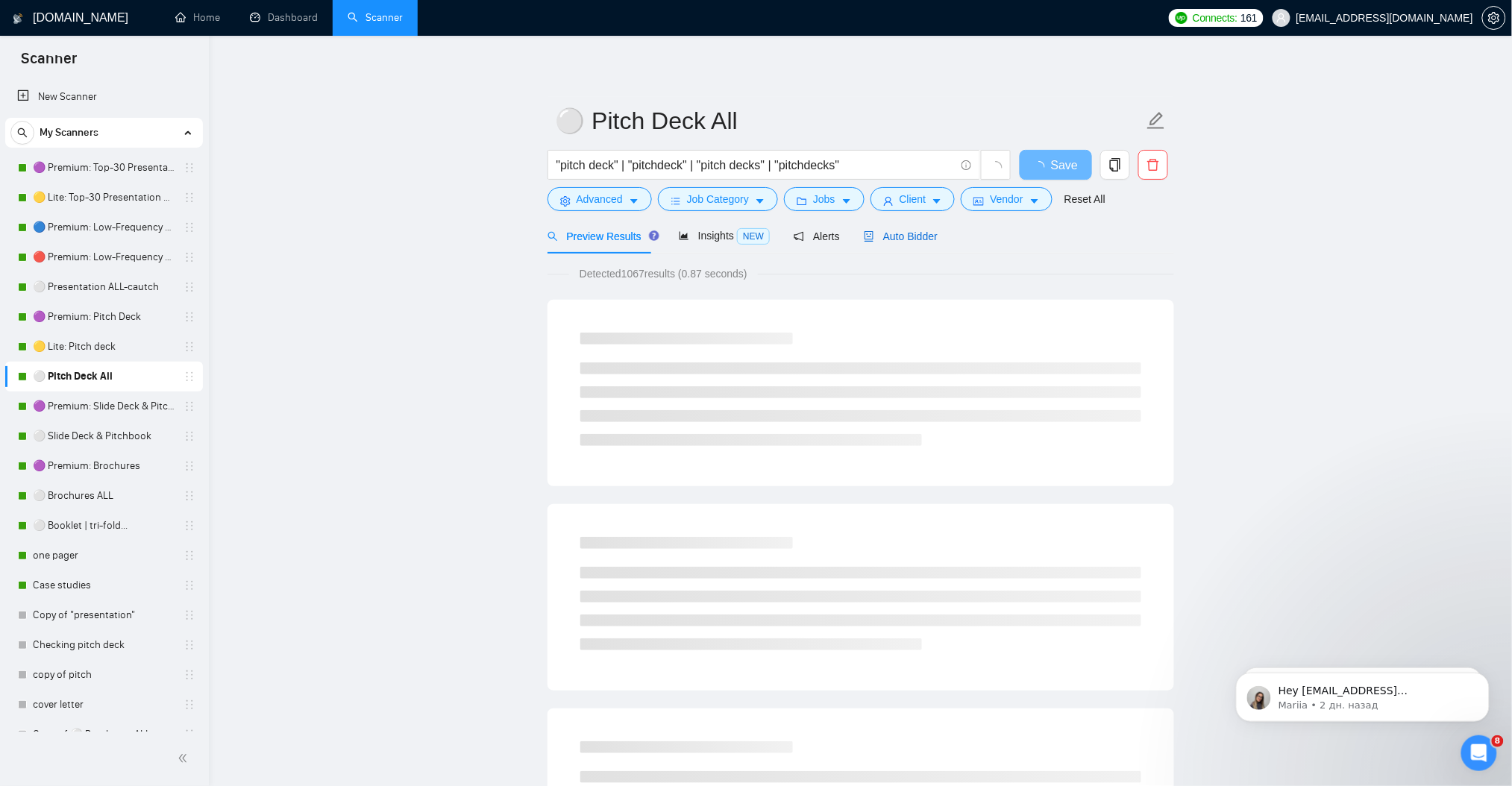
click at [895, 236] on span "Auto Bidder" at bounding box center [901, 237] width 74 height 12
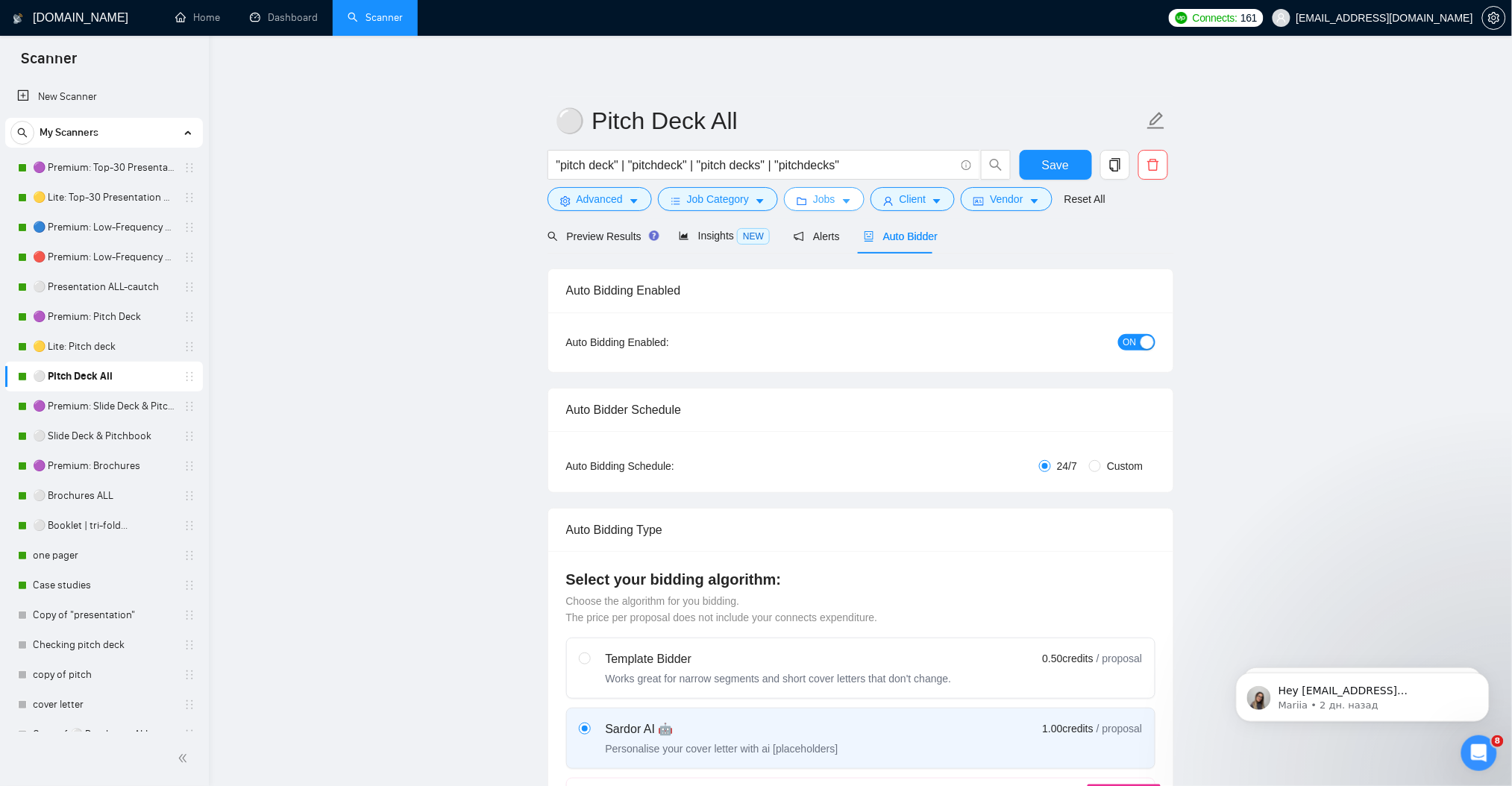
click at [830, 202] on span "Jobs" at bounding box center [824, 199] width 22 height 16
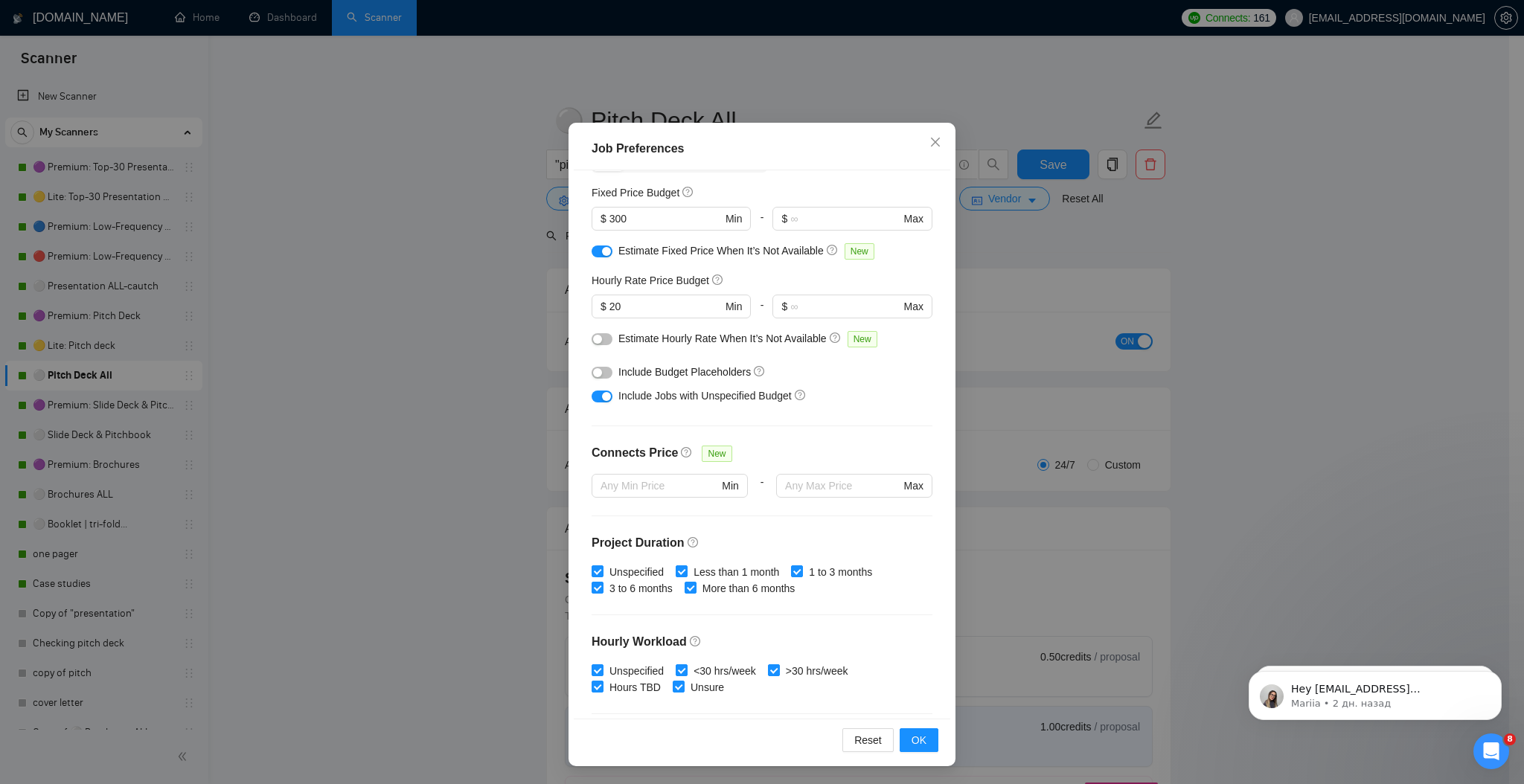
scroll to position [290, 0]
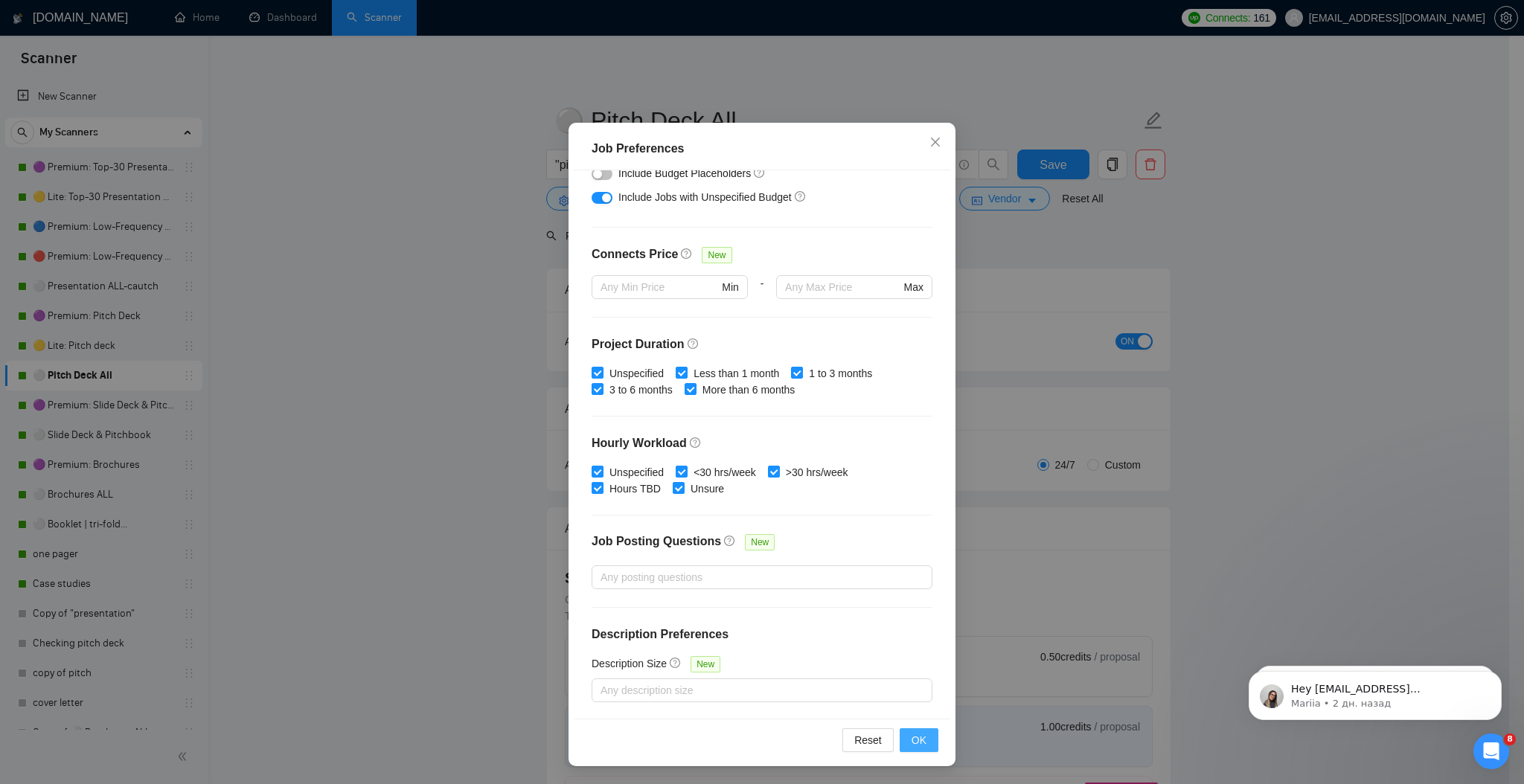
click at [912, 747] on span "OK" at bounding box center [919, 740] width 15 height 16
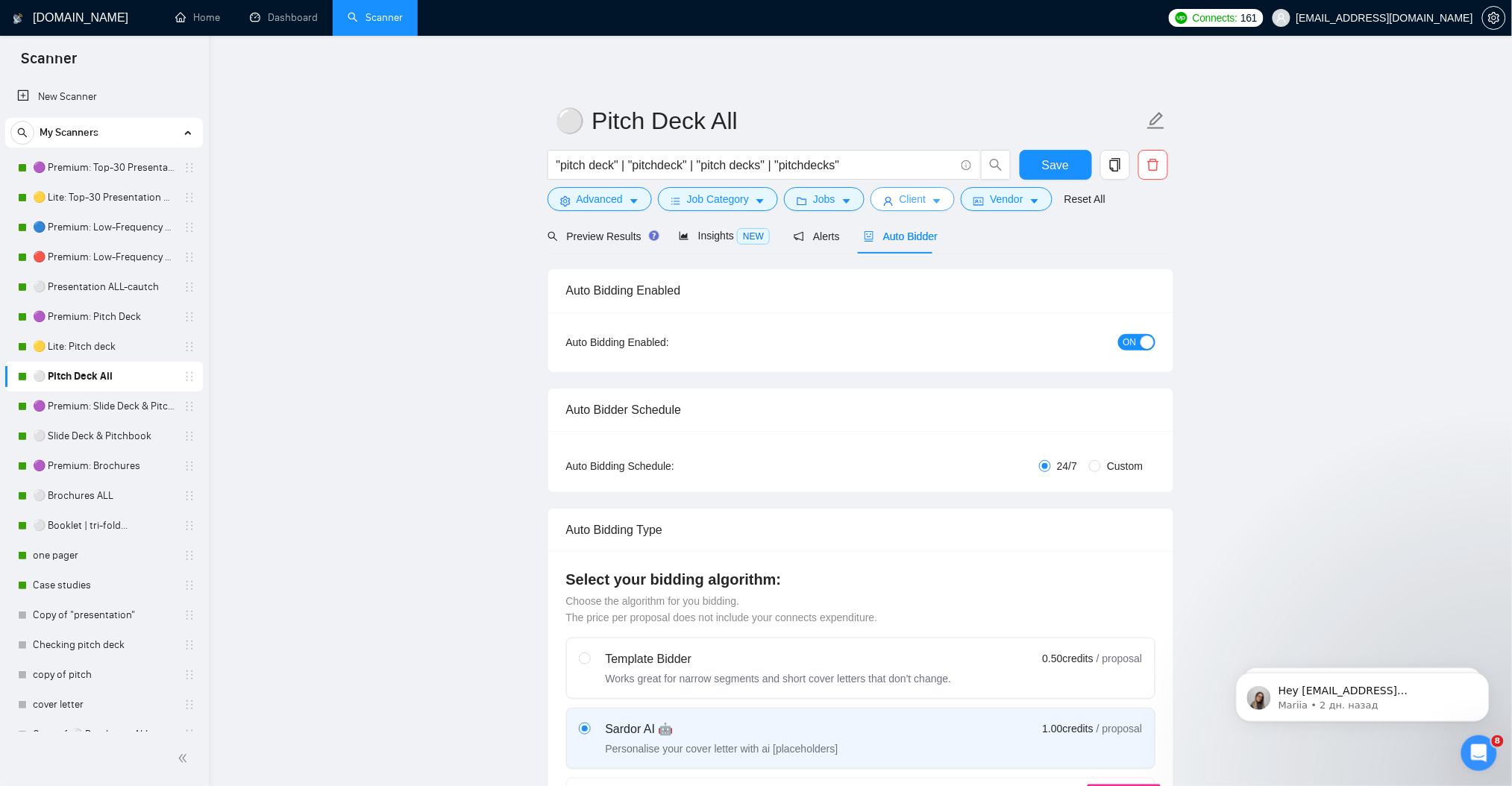
click at [910, 207] on span "Client" at bounding box center [912, 199] width 27 height 16
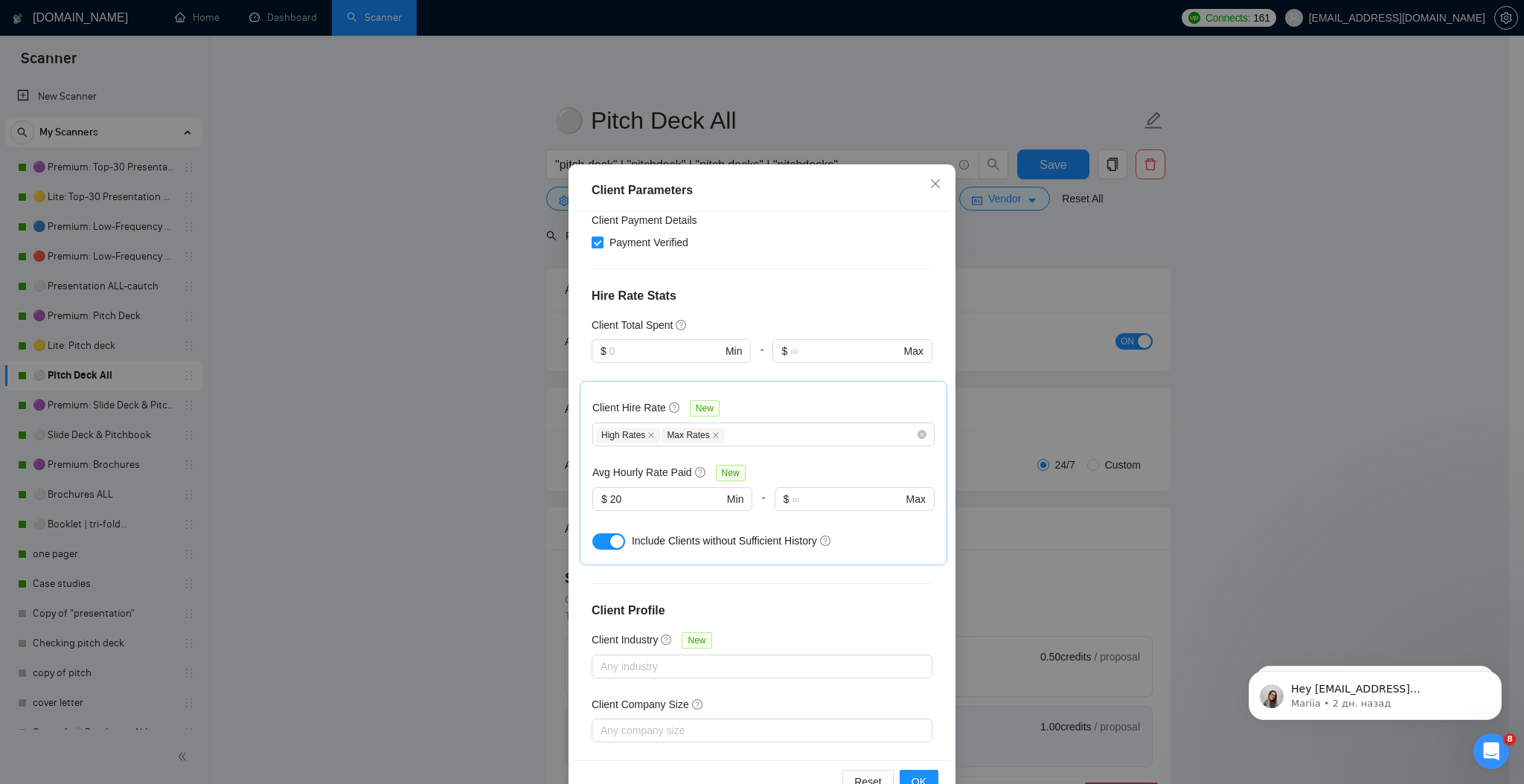
scroll to position [66, 0]
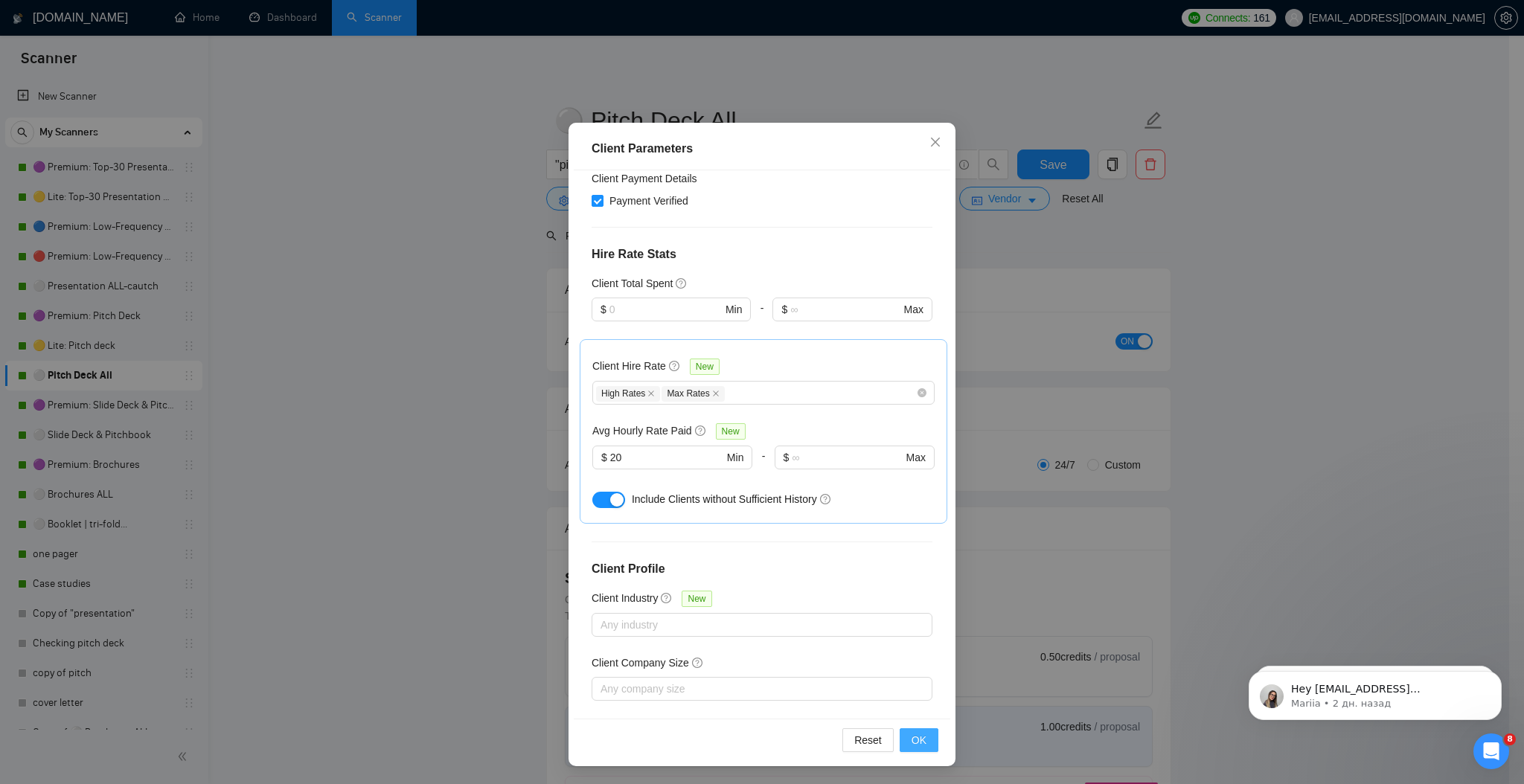
click at [916, 744] on span "OK" at bounding box center [919, 740] width 15 height 16
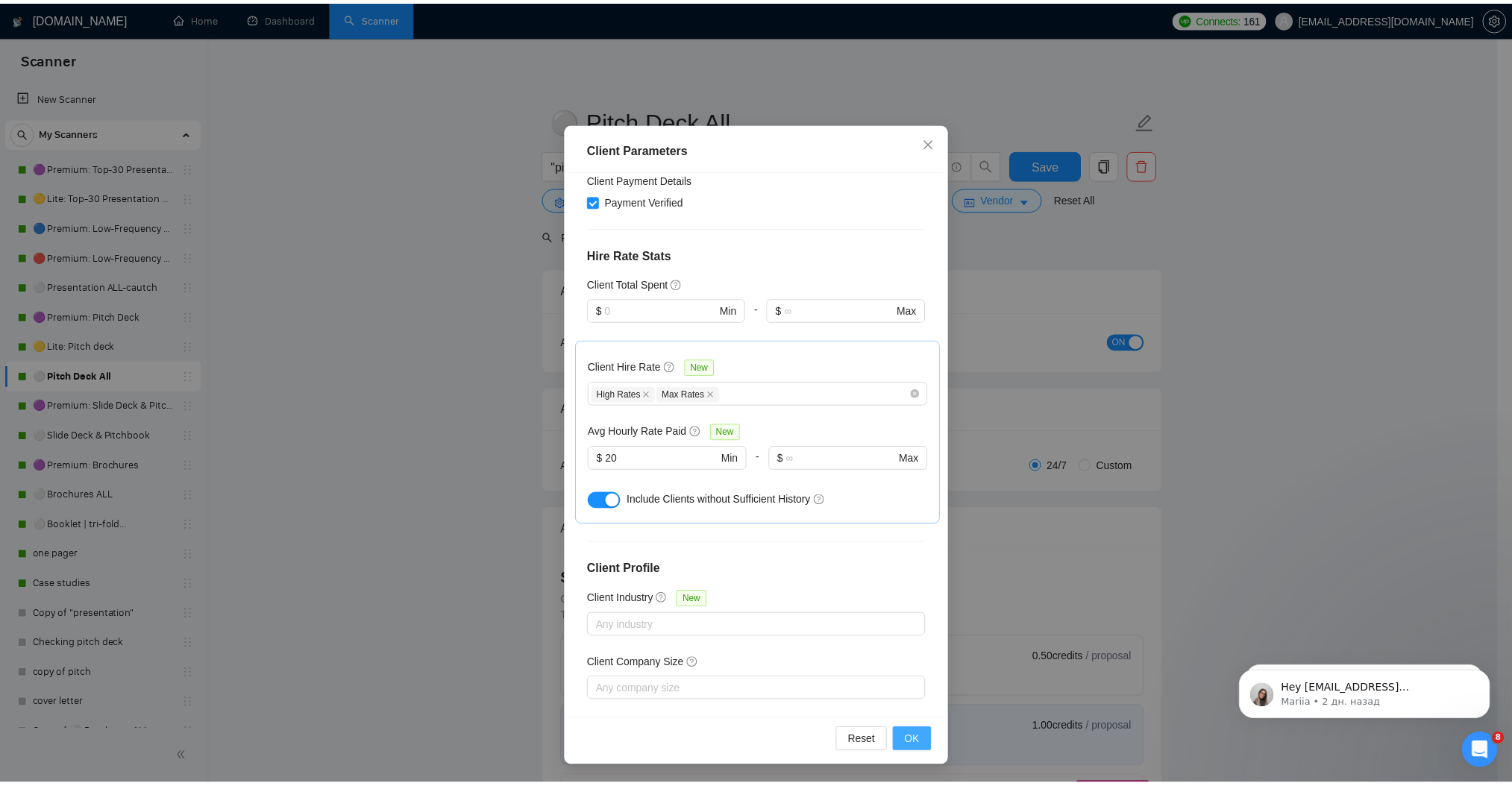
scroll to position [0, 0]
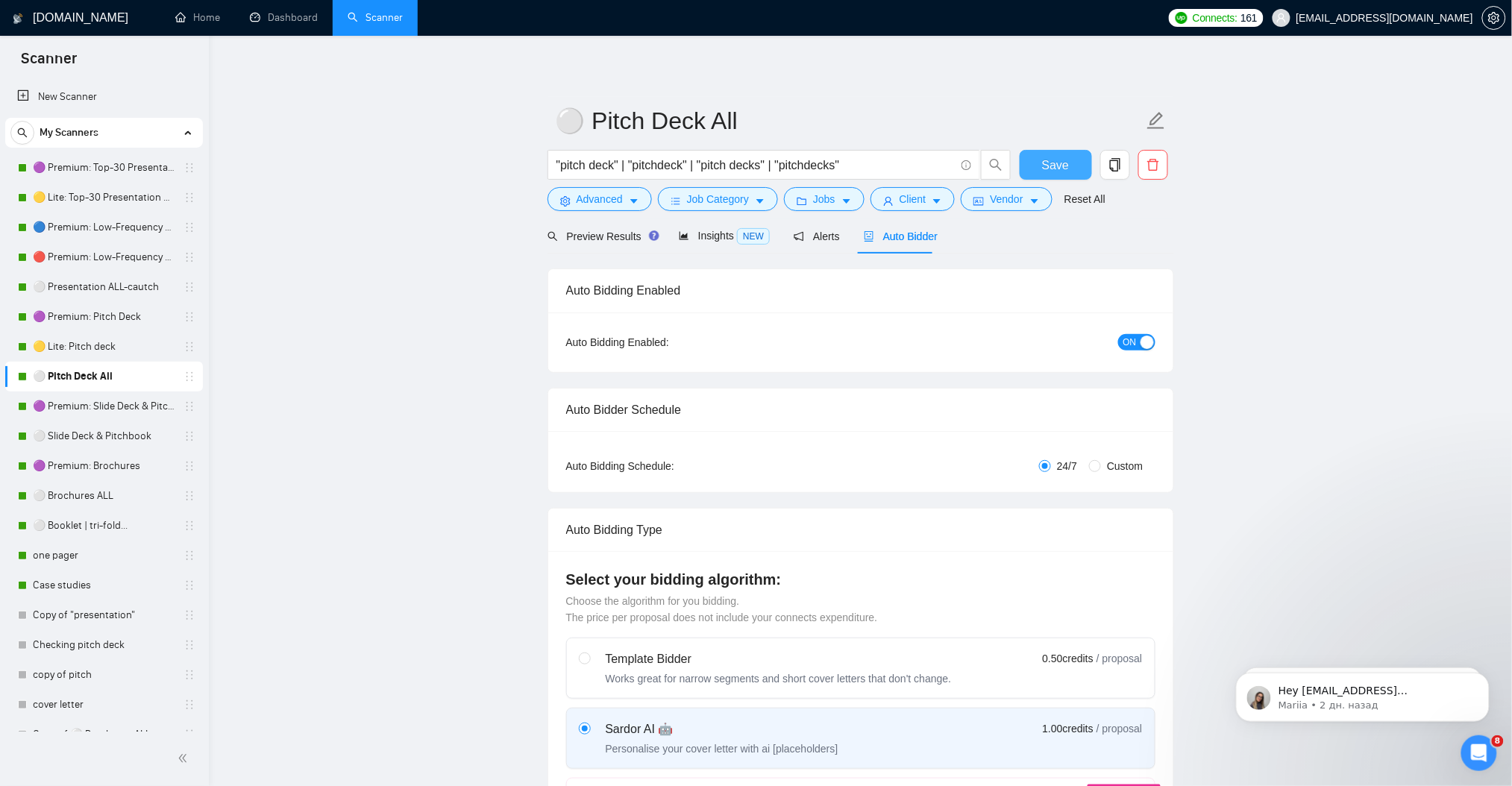
click at [1068, 153] on button "Save" at bounding box center [1056, 164] width 73 height 30
drag, startPoint x: 90, startPoint y: 290, endPoint x: 469, endPoint y: 279, distance: 379.2
click at [90, 290] on link "⚪ Presentation ALL-cautch" at bounding box center [103, 286] width 141 height 30
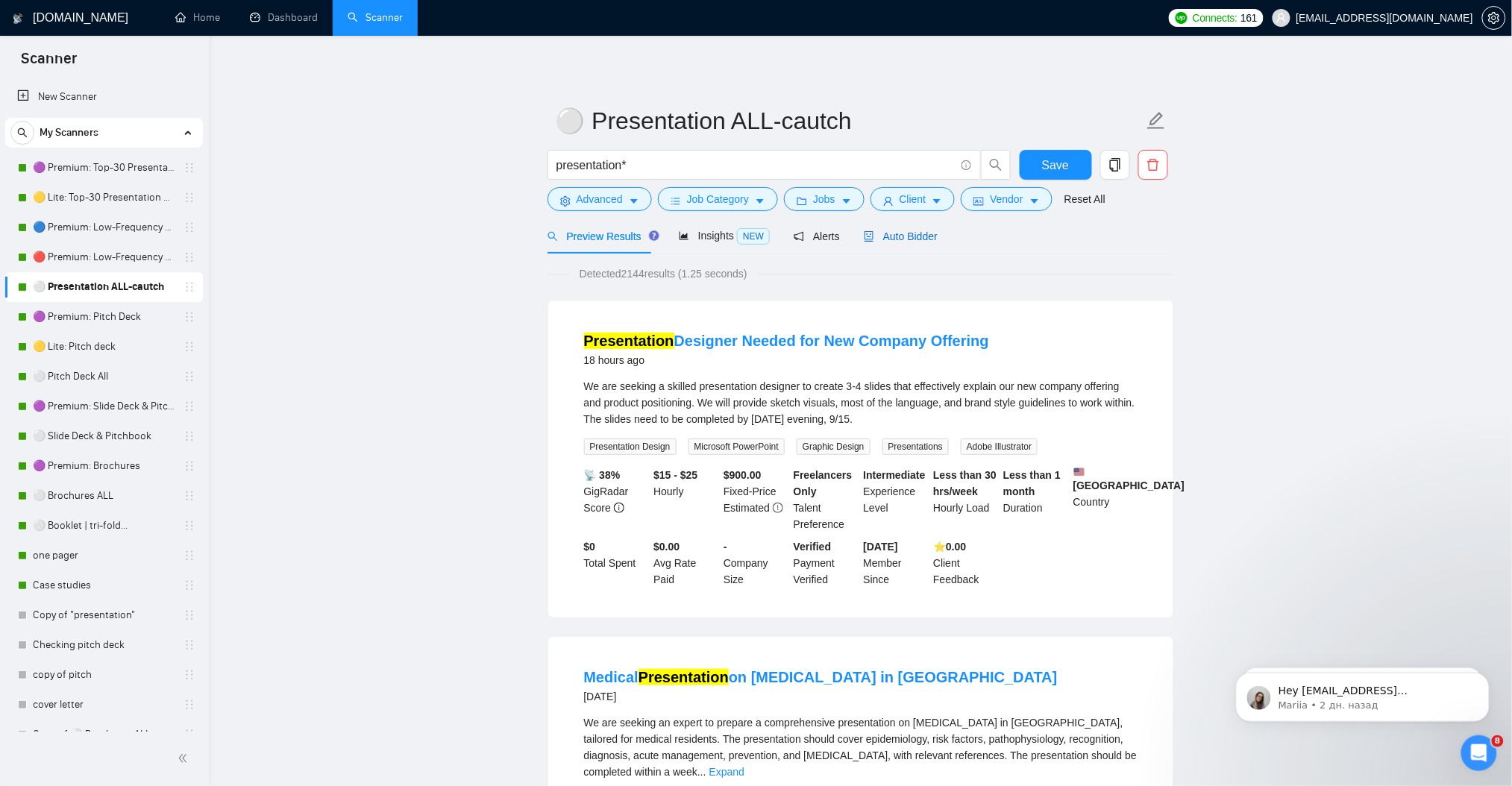
click at [886, 236] on span "Auto Bidder" at bounding box center [901, 237] width 74 height 12
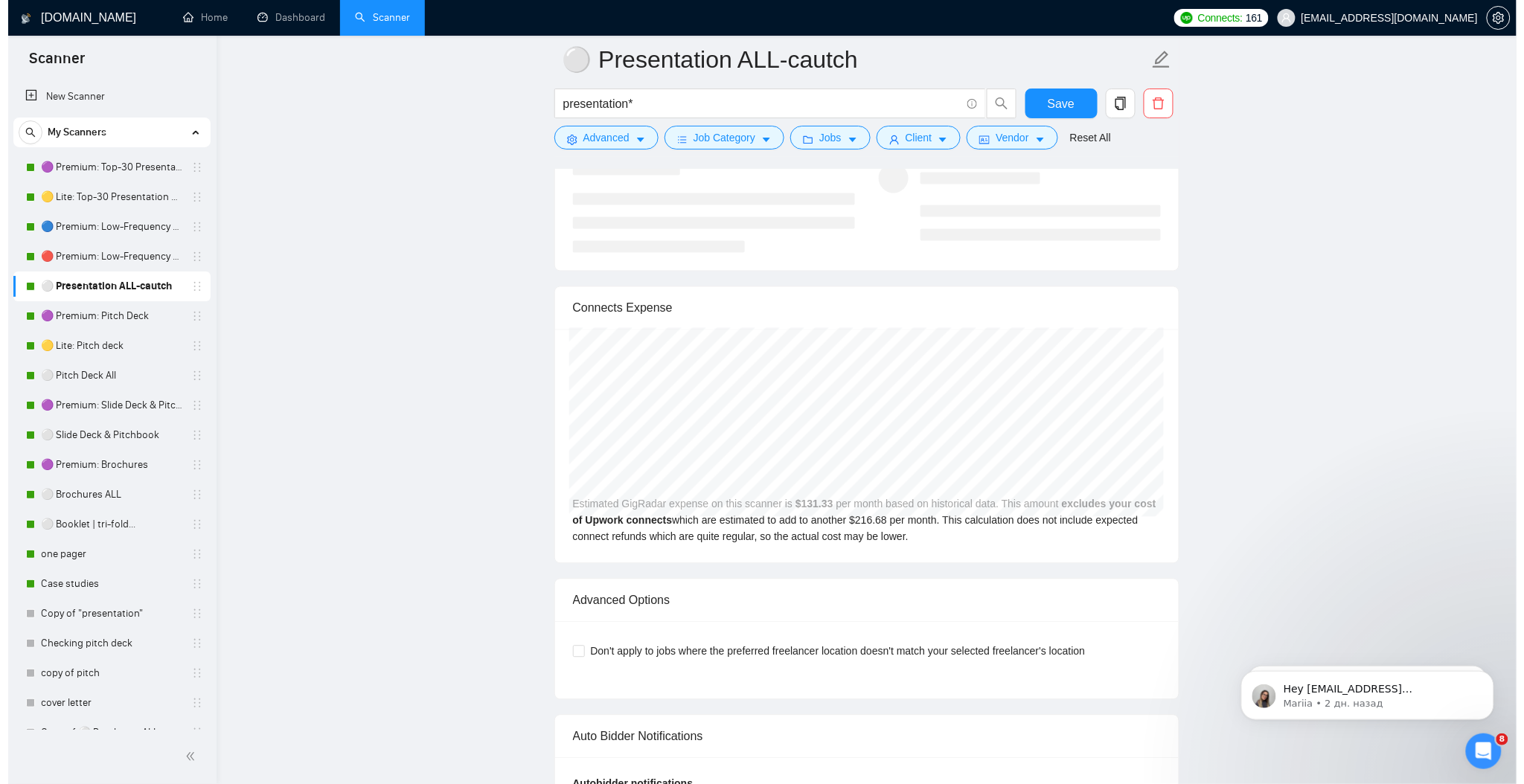
scroll to position [3074, 0]
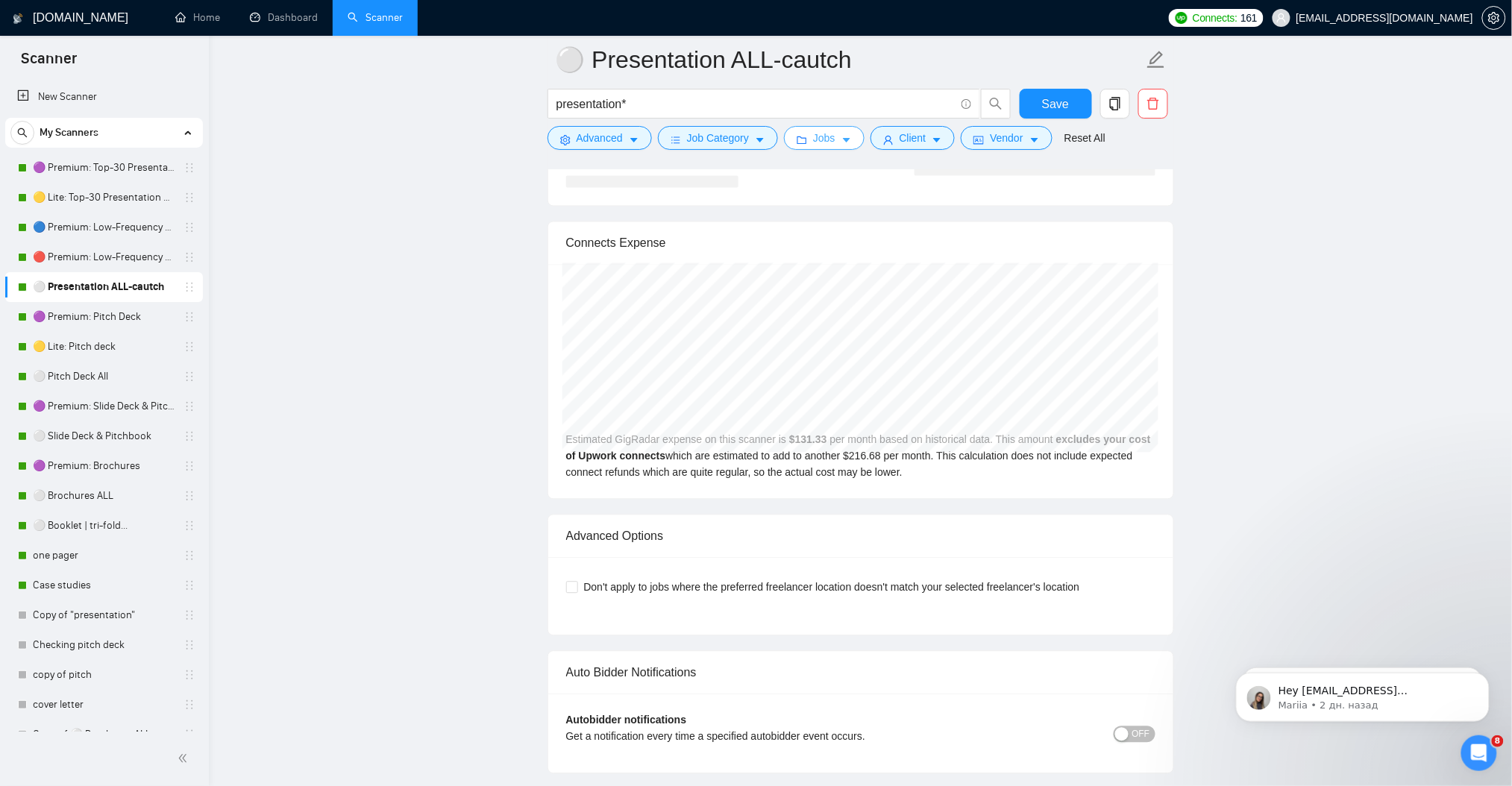
click at [814, 144] on span "Jobs" at bounding box center [824, 137] width 22 height 16
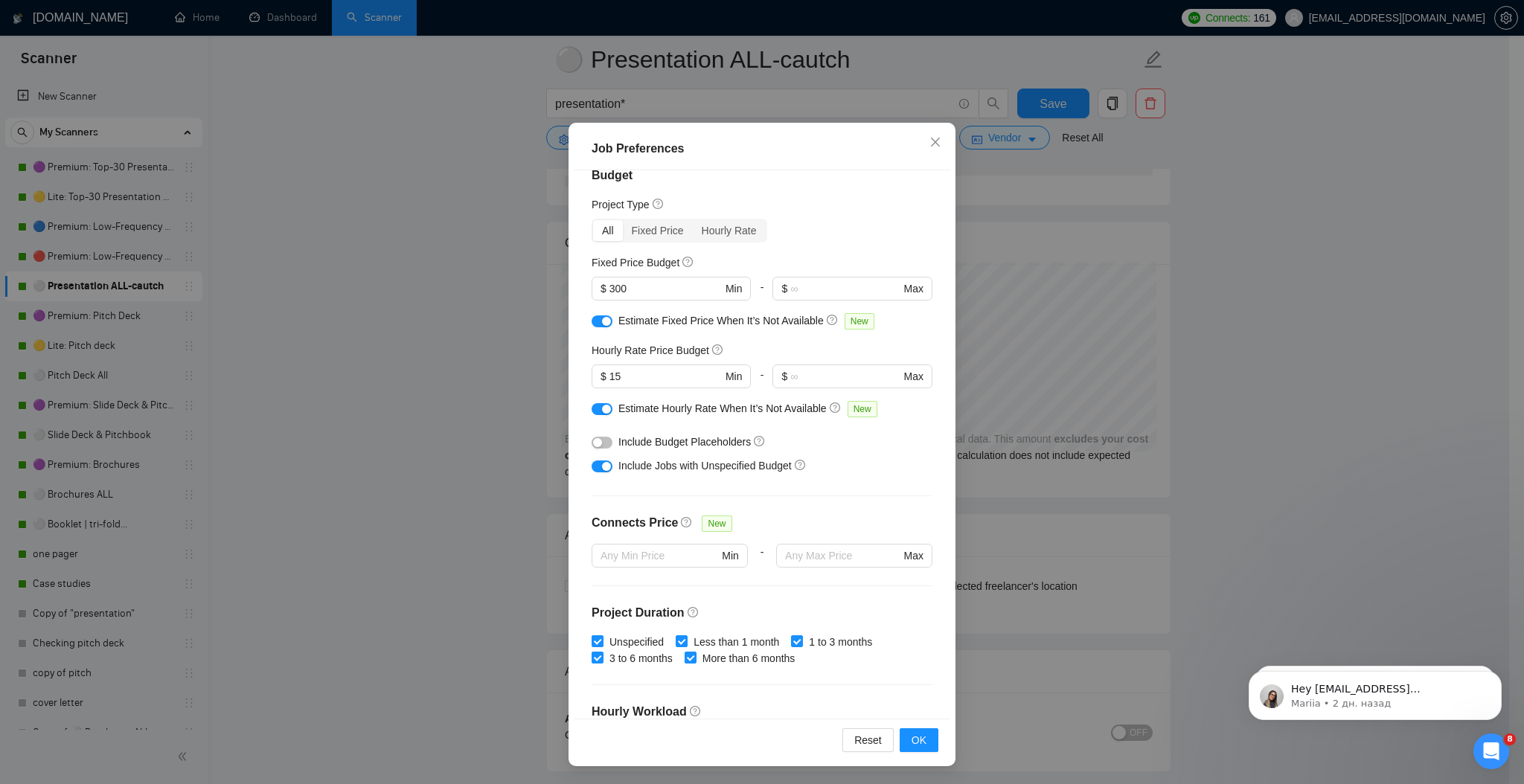
scroll to position [0, 0]
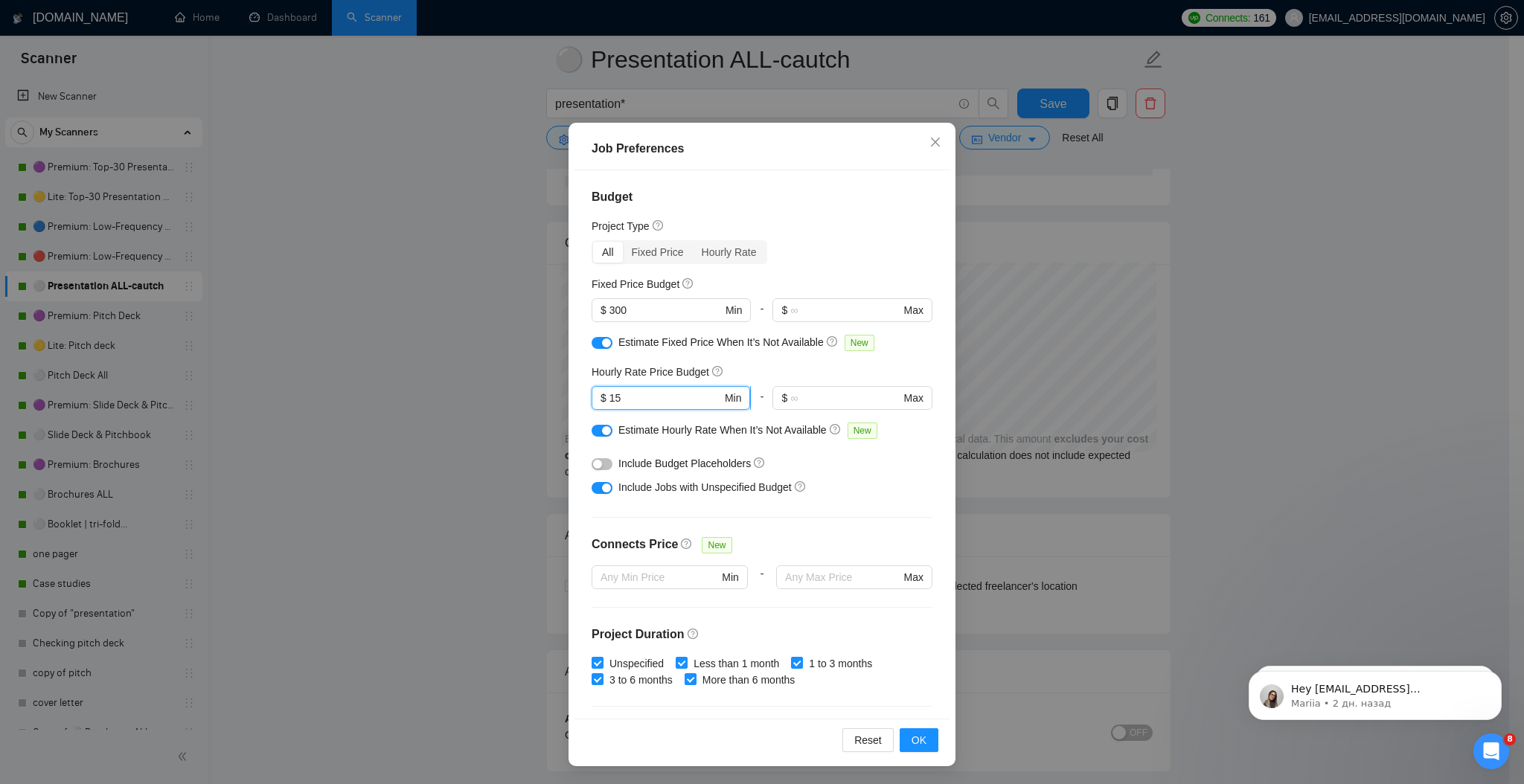
drag, startPoint x: 614, startPoint y: 400, endPoint x: 598, endPoint y: 401, distance: 16.0
click at [598, 401] on span "$ 15 Min" at bounding box center [671, 398] width 159 height 24
type input "20"
click at [917, 746] on span "OK" at bounding box center [919, 740] width 15 height 16
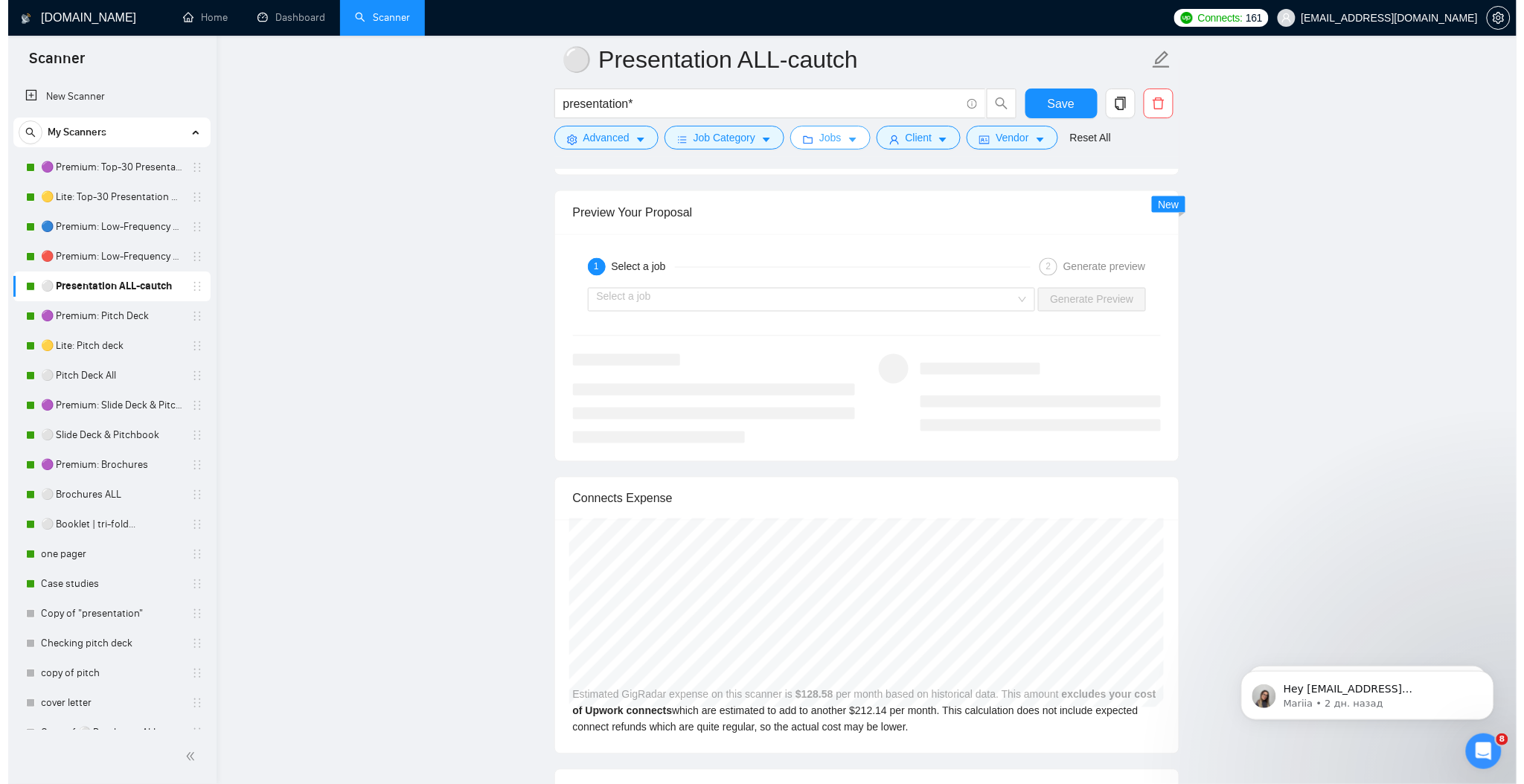
scroll to position [2875, 0]
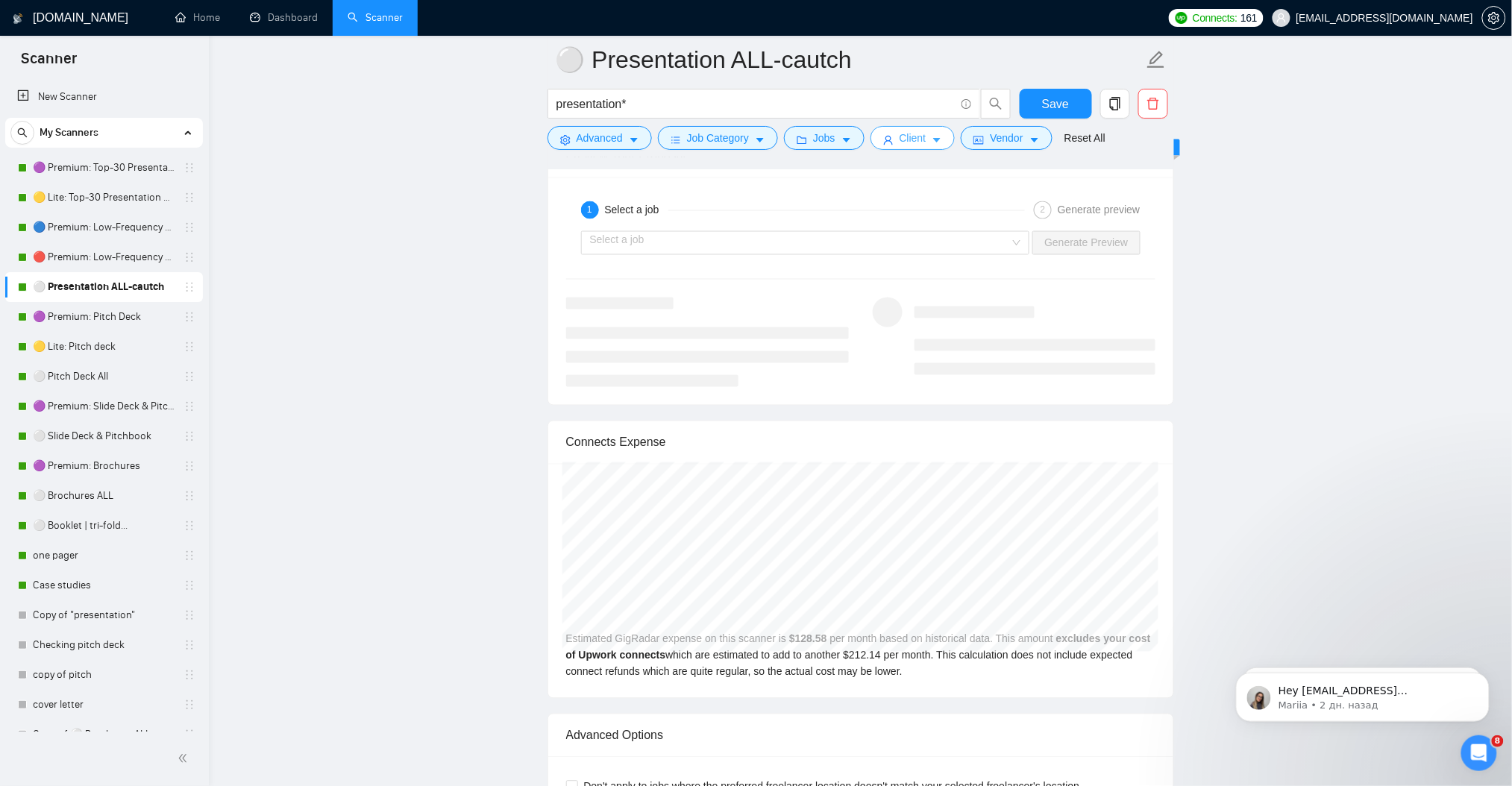
click at [910, 141] on span "Client" at bounding box center [912, 137] width 27 height 16
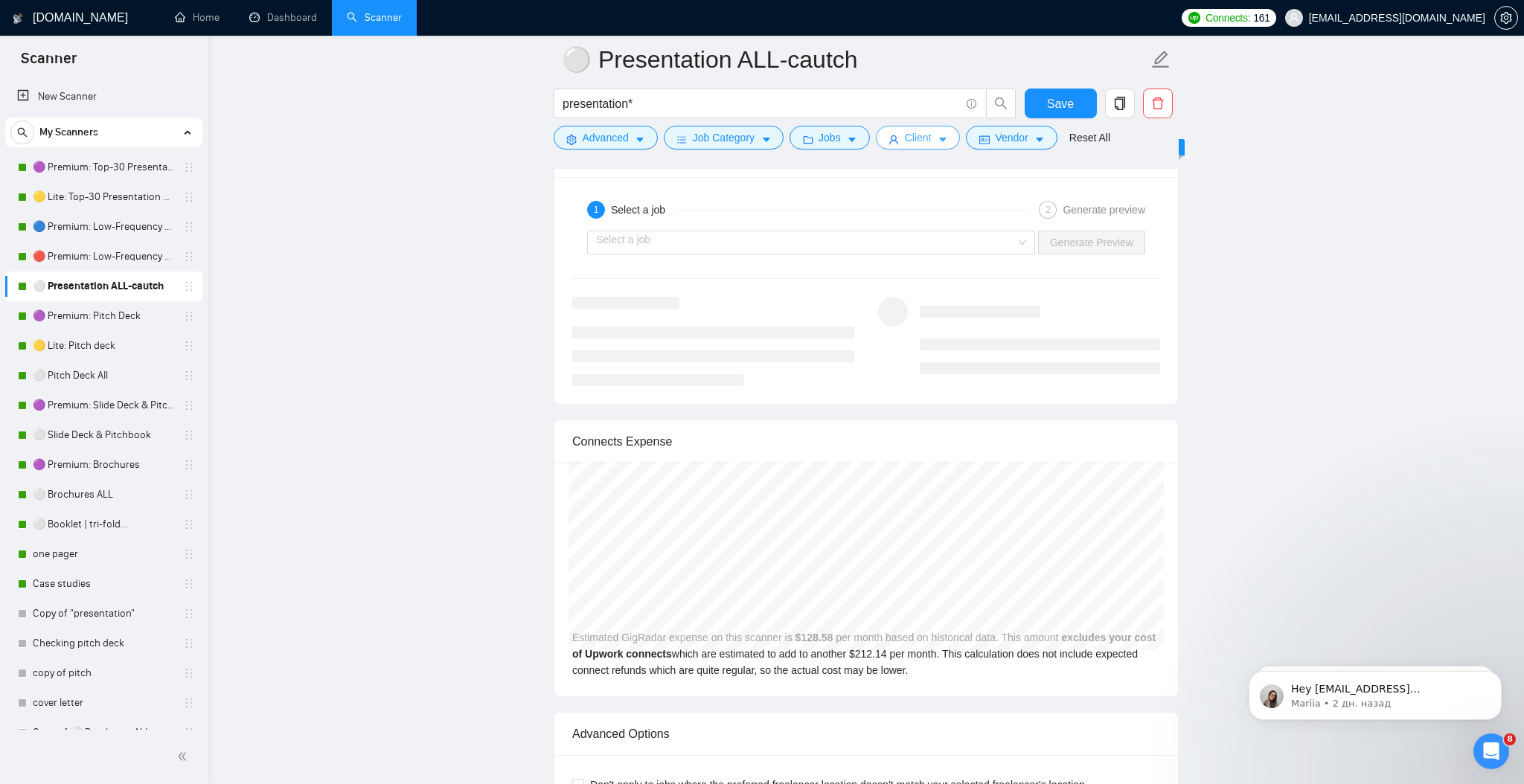
scroll to position [423, 0]
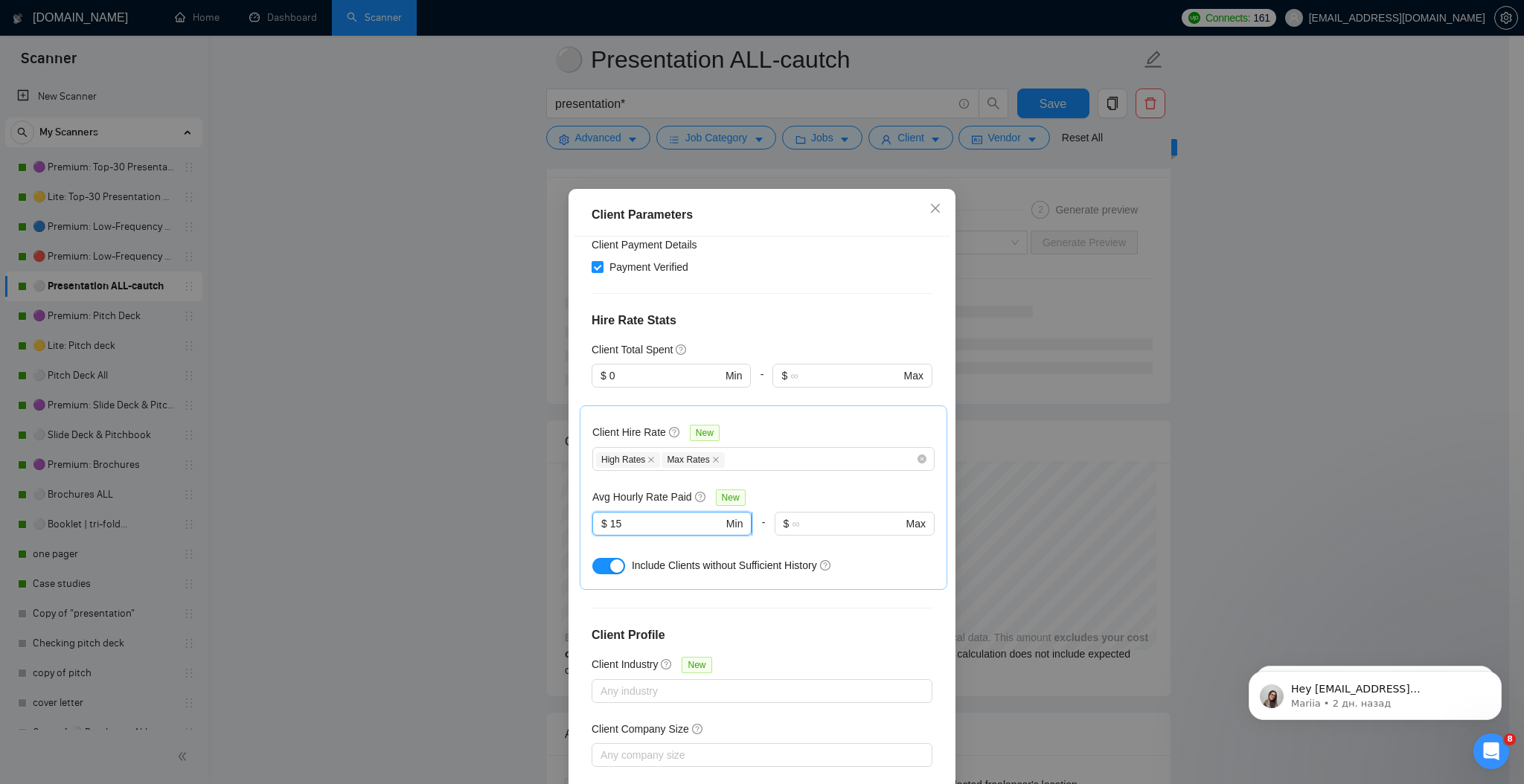
drag, startPoint x: 620, startPoint y: 440, endPoint x: 602, endPoint y: 437, distance: 18.2
click at [611, 516] on input "15" at bounding box center [667, 523] width 113 height 16
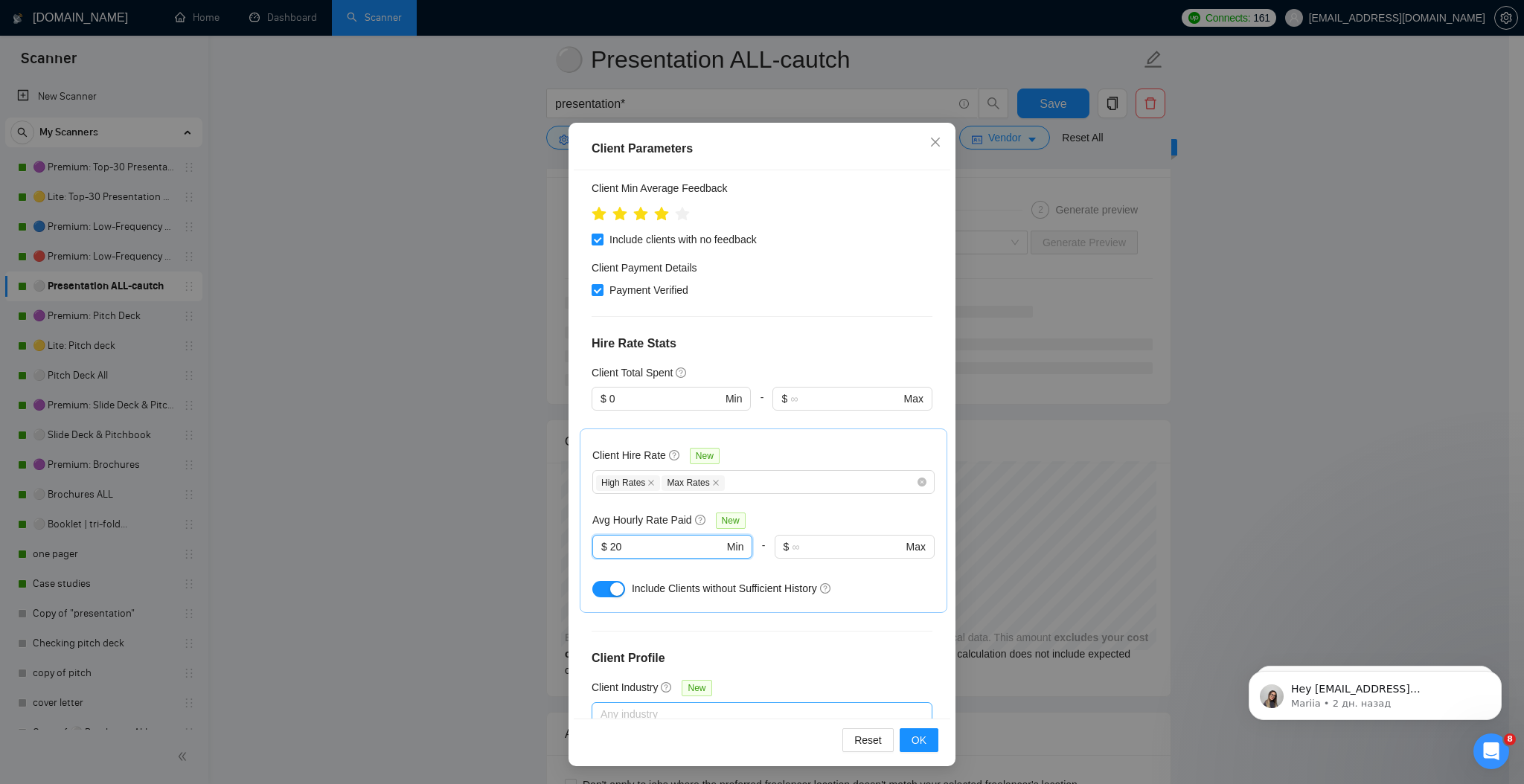
scroll to position [324, 0]
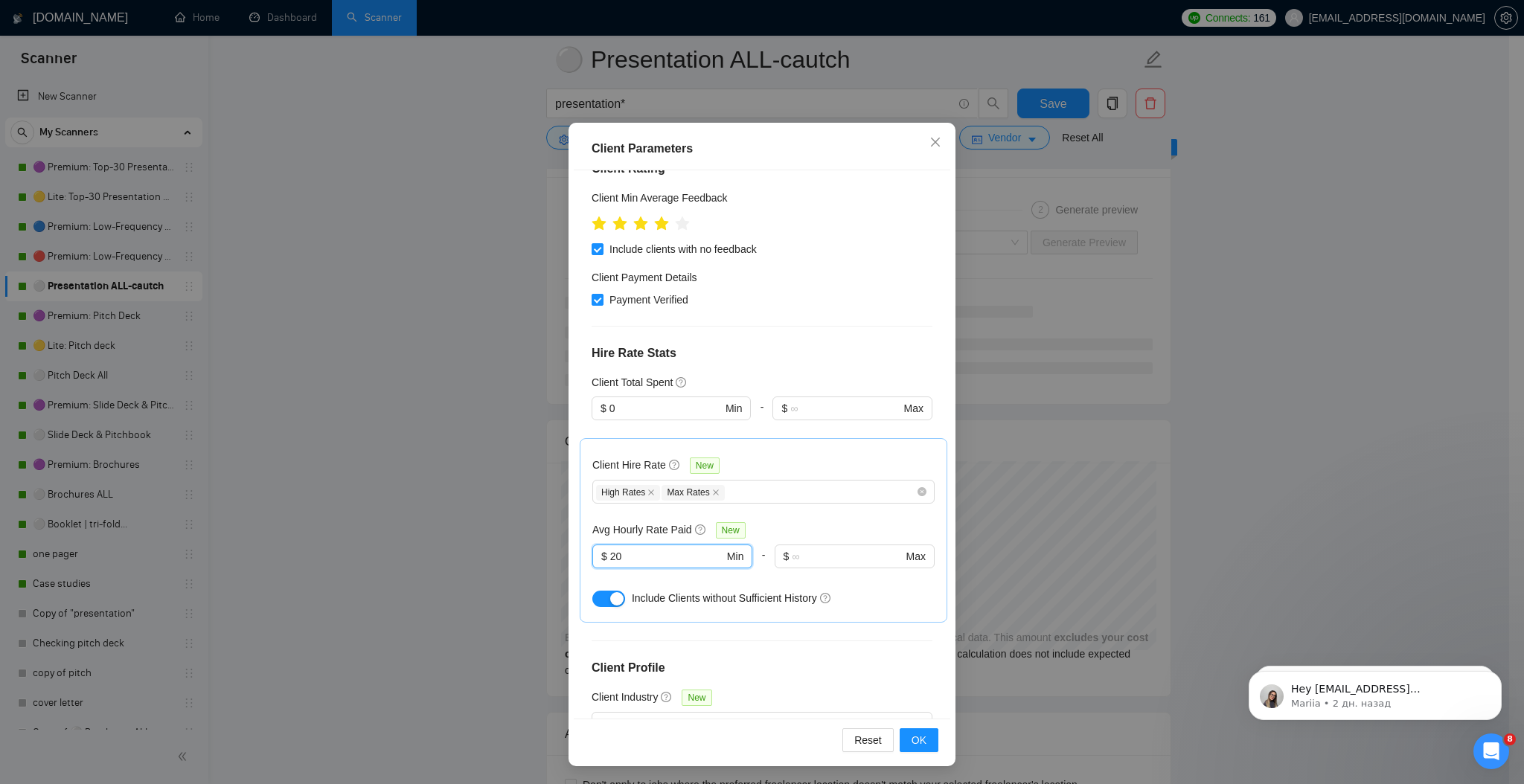
type input "20"
click at [919, 755] on div "Reset OK" at bounding box center [762, 740] width 377 height 43
click at [918, 745] on span "OK" at bounding box center [919, 740] width 15 height 16
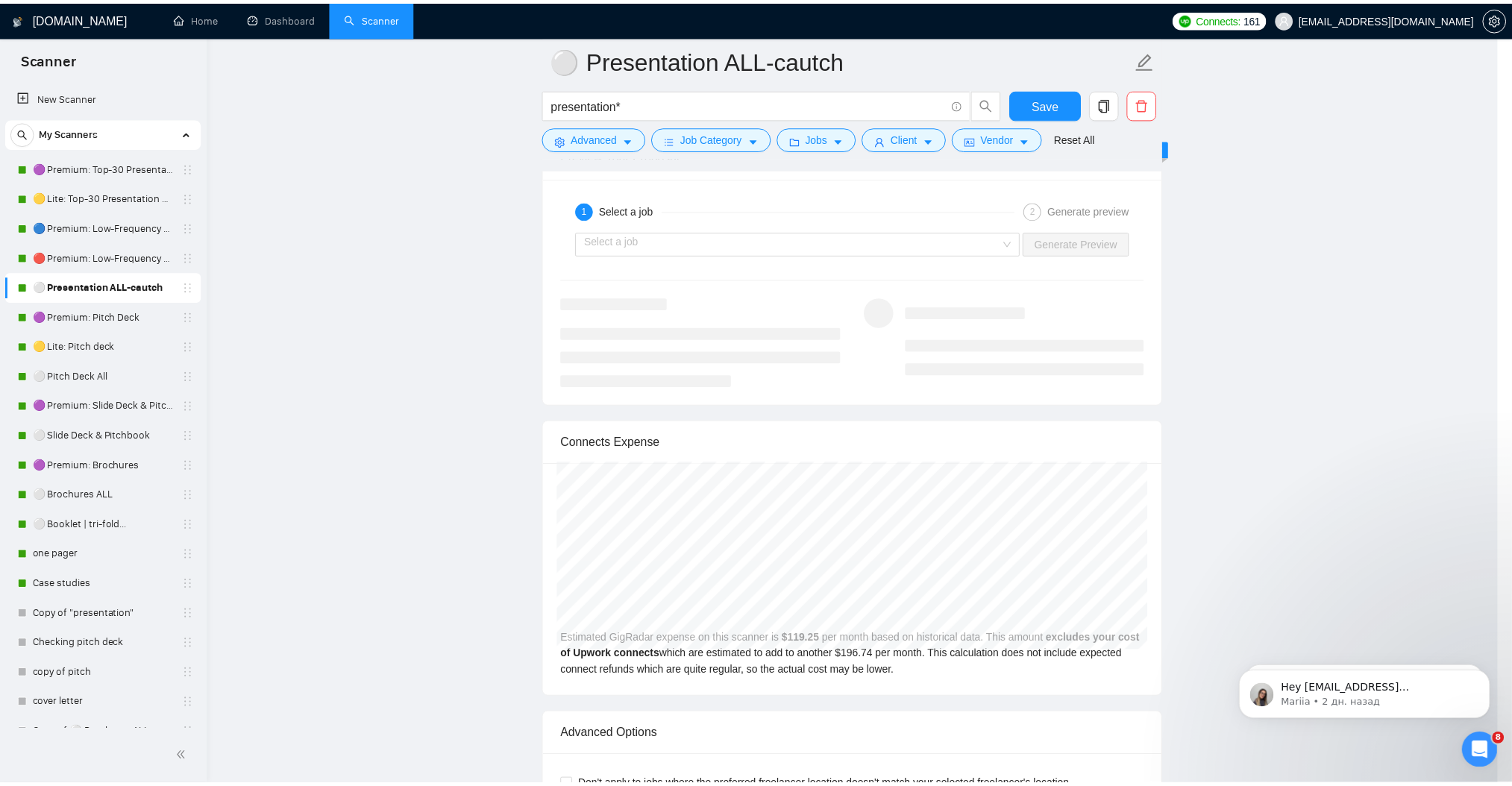
scroll to position [0, 0]
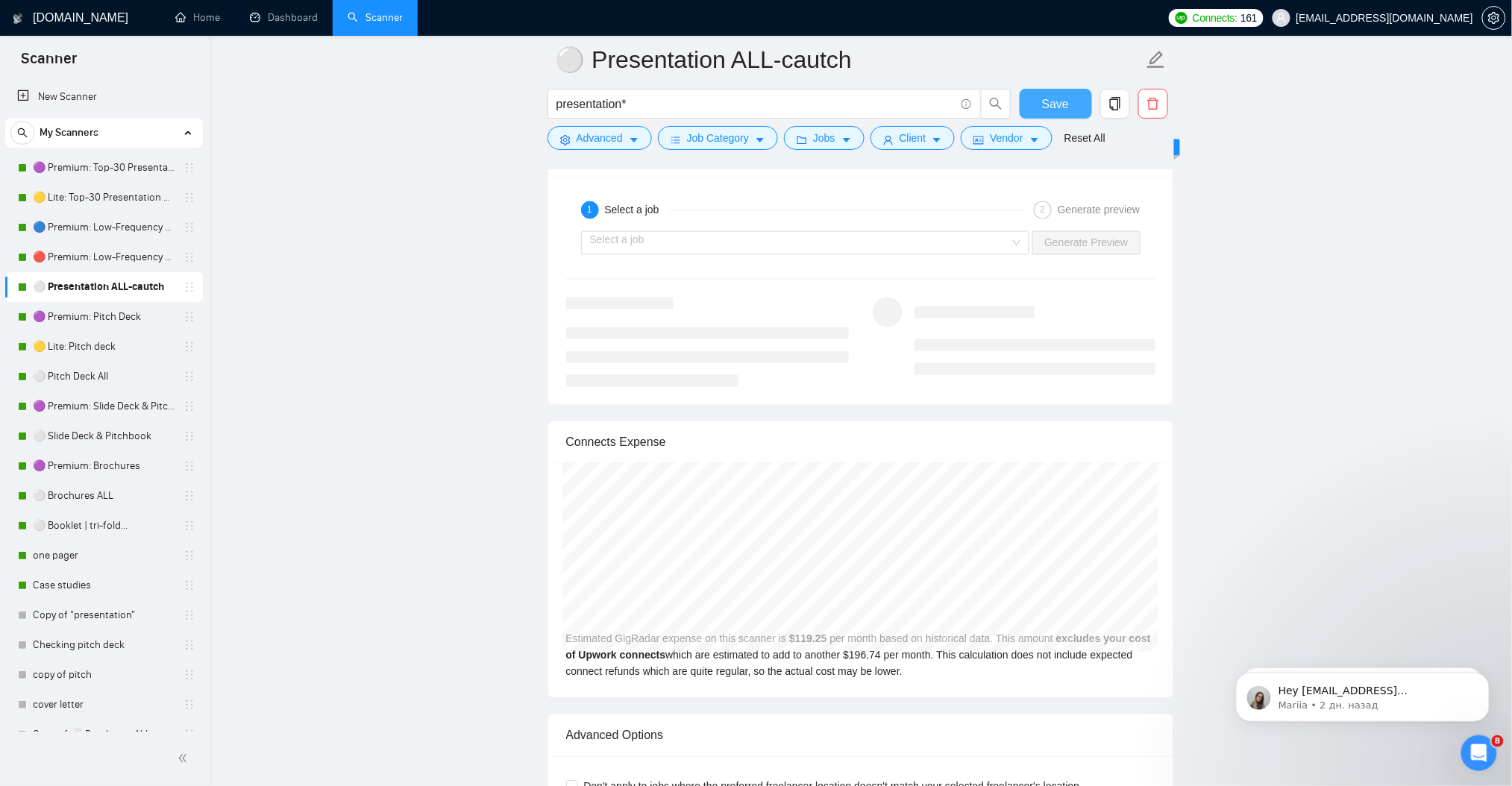
drag, startPoint x: 1073, startPoint y: 105, endPoint x: 311, endPoint y: 513, distance: 864.4
click at [1073, 105] on button "Save" at bounding box center [1056, 103] width 73 height 30
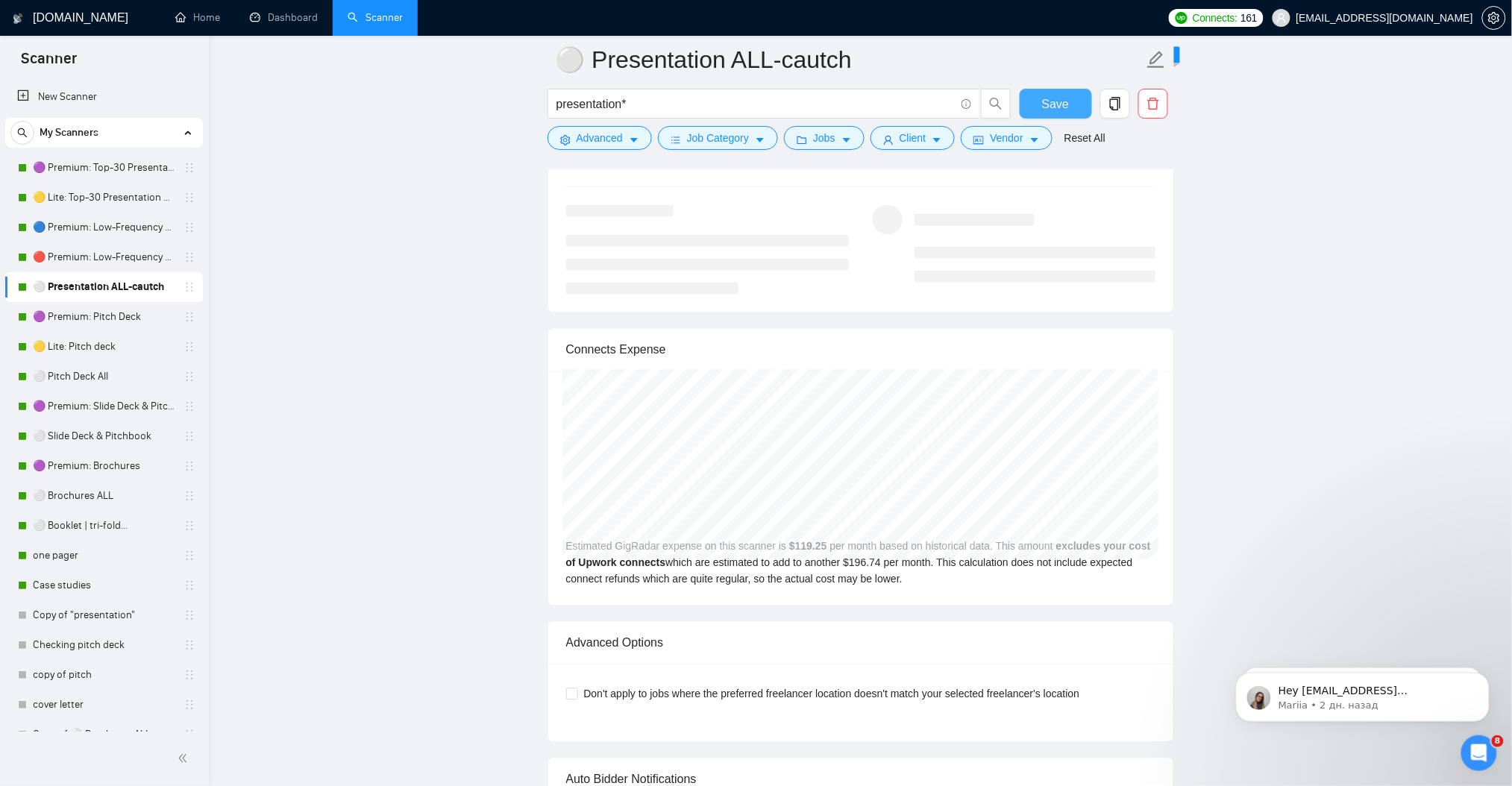
scroll to position [2983, 0]
